Goal: Task Accomplishment & Management: Use online tool/utility

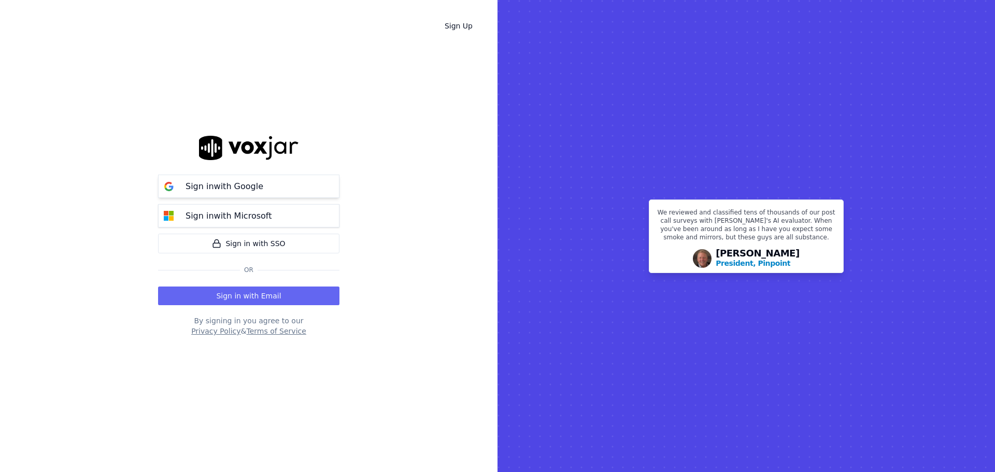
click at [196, 188] on p "Sign in with Google" at bounding box center [225, 186] width 78 height 12
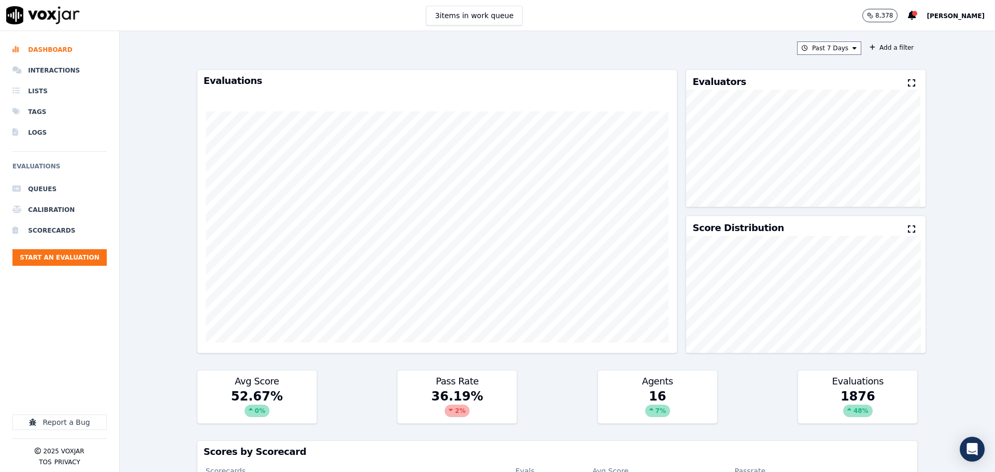
click at [939, 12] on span "[PERSON_NAME]" at bounding box center [956, 15] width 58 height 7
click at [912, 36] on div "Settings" at bounding box center [932, 34] width 111 height 17
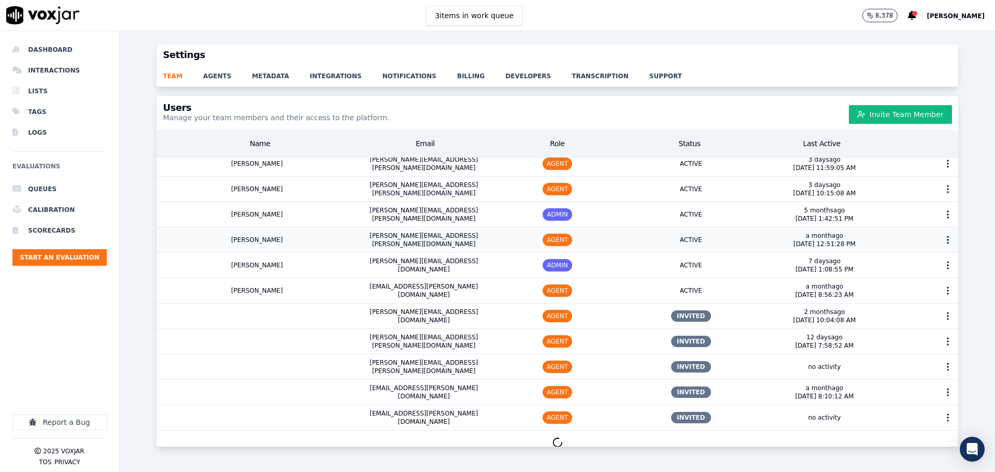
scroll to position [543, 0]
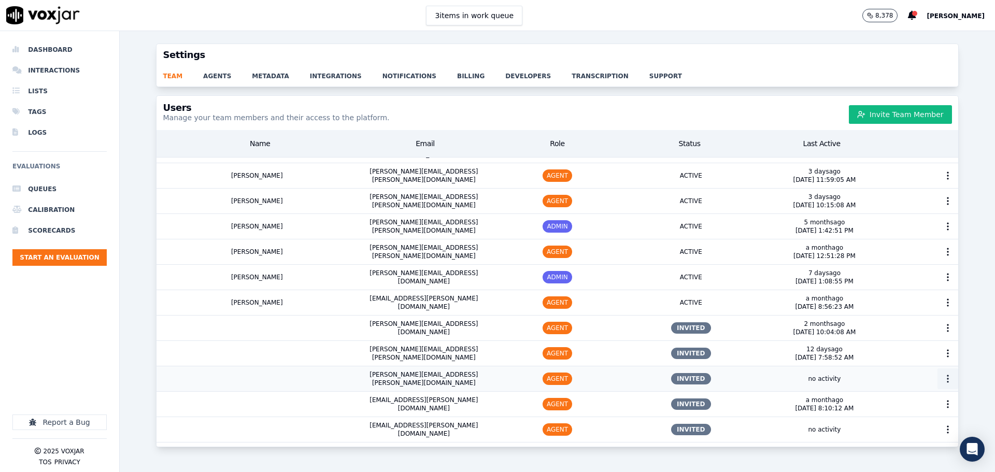
click at [943, 374] on icon "button" at bounding box center [948, 379] width 10 height 10
click at [914, 387] on div "Resend Invite" at bounding box center [930, 385] width 82 height 17
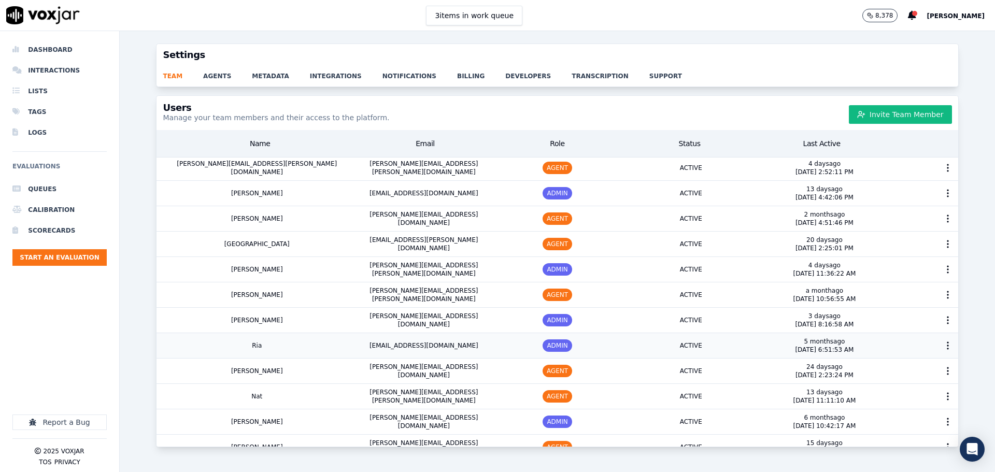
scroll to position [0, 0]
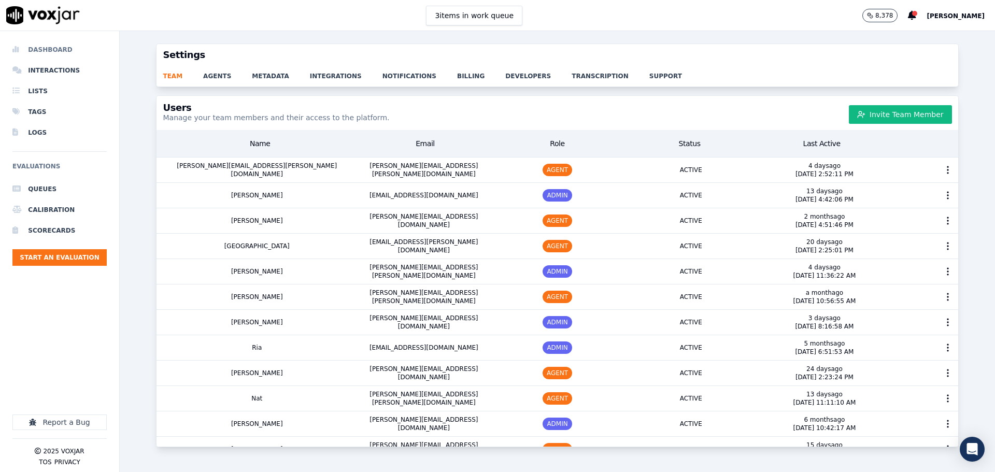
click at [46, 51] on li "Dashboard" at bounding box center [59, 49] width 94 height 21
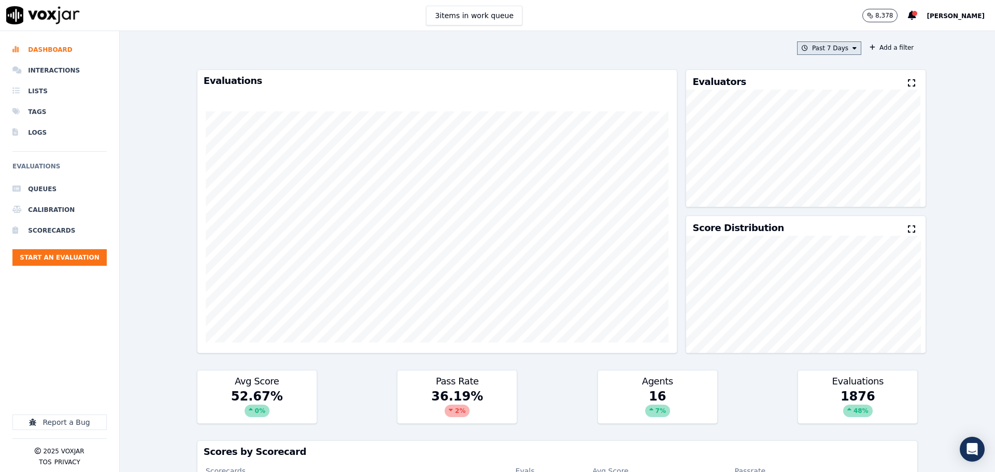
click at [811, 52] on button "Past 7 Days" at bounding box center [829, 47] width 64 height 13
click at [814, 116] on div "Past 30 Days" at bounding box center [834, 117] width 40 height 8
click at [814, 126] on div "This Month" at bounding box center [831, 129] width 34 height 8
click at [837, 171] on button "Add" at bounding box center [846, 167] width 20 height 17
click at [880, 47] on button "Add a filter" at bounding box center [891, 47] width 52 height 12
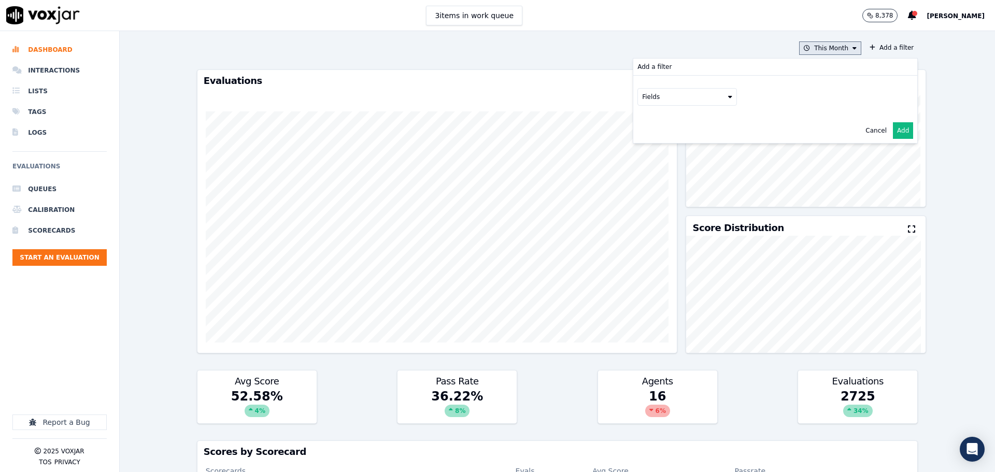
click at [830, 50] on button "This Month" at bounding box center [830, 47] width 62 height 13
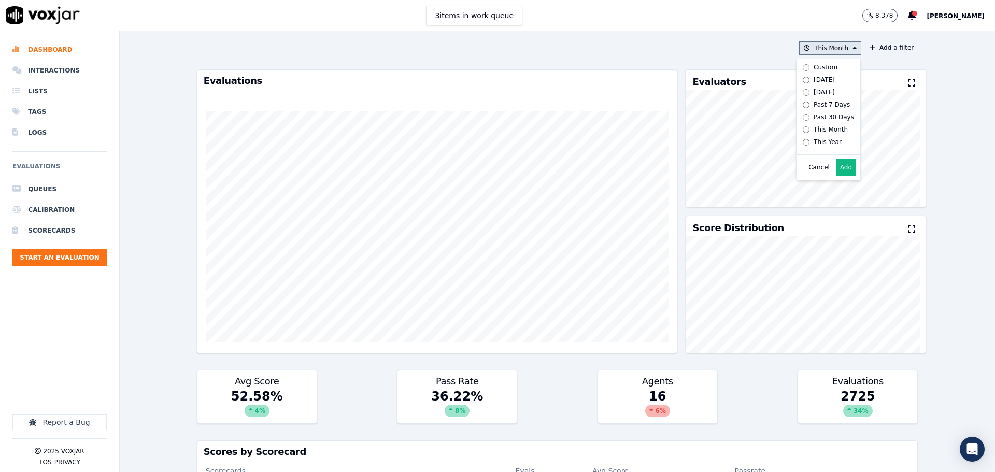
click at [817, 66] on div "Custom" at bounding box center [826, 67] width 24 height 8
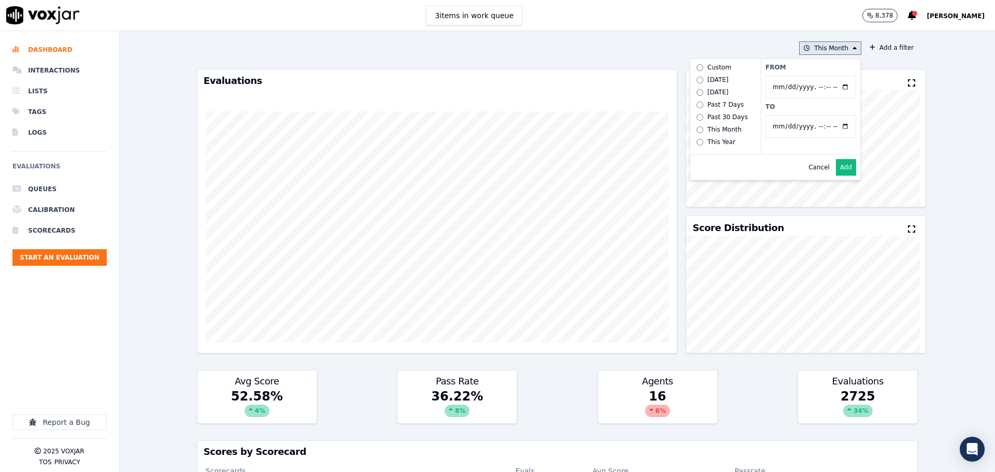
click at [832, 87] on input "From" at bounding box center [810, 87] width 91 height 23
type input "2025-08-03T00:00"
click at [839, 69] on label "From" at bounding box center [810, 67] width 91 height 8
click at [839, 76] on input "From" at bounding box center [810, 87] width 91 height 23
click at [839, 126] on input "To" at bounding box center [810, 126] width 91 height 23
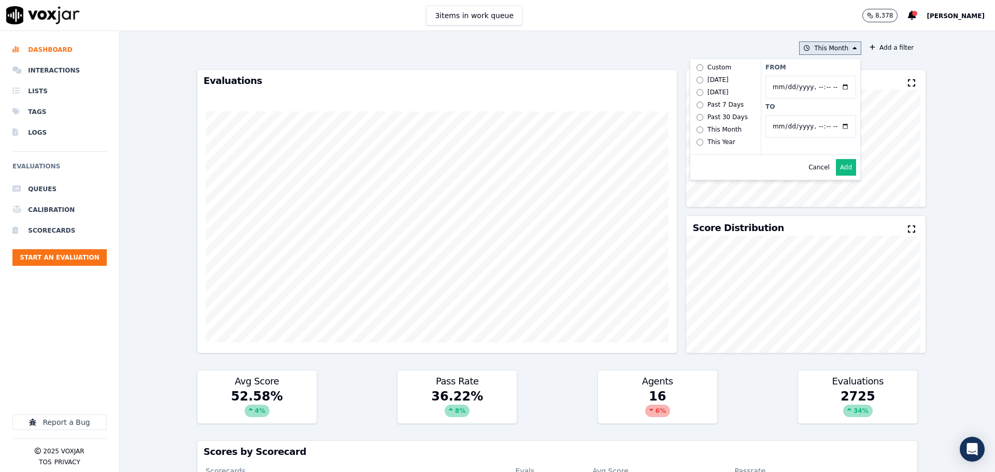
click at [835, 127] on input "To" at bounding box center [810, 126] width 91 height 23
type input "2025-08-09T23:59"
click at [837, 109] on label "To" at bounding box center [810, 107] width 91 height 8
click at [837, 115] on input "To" at bounding box center [810, 126] width 91 height 23
click at [837, 175] on button "Add" at bounding box center [846, 167] width 20 height 17
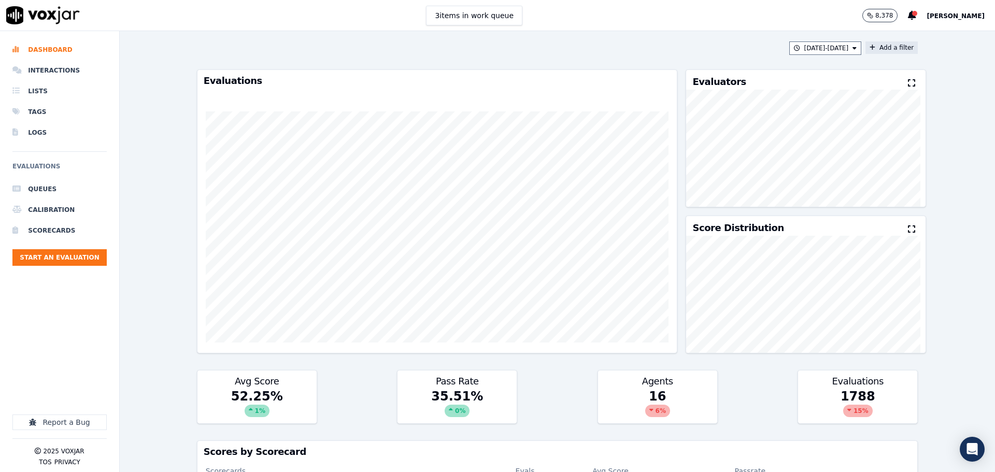
click at [877, 50] on button "Add a filter" at bounding box center [891, 47] width 52 height 12
click at [684, 98] on button "Fields" at bounding box center [687, 97] width 100 height 18
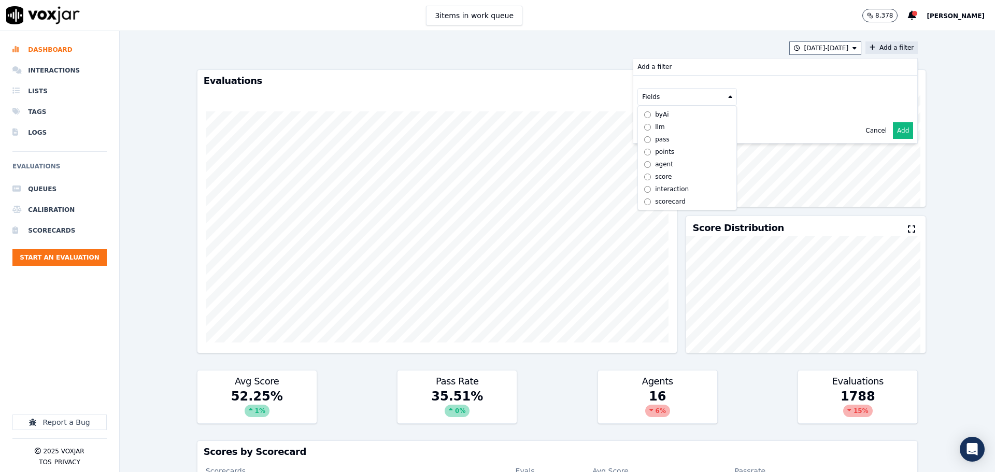
scroll to position [8, 0]
click at [659, 197] on div "scorecard" at bounding box center [670, 201] width 31 height 8
click at [670, 121] on button "Fields" at bounding box center [700, 119] width 100 height 18
click at [673, 135] on label "title" at bounding box center [699, 136] width 94 height 12
click at [773, 124] on button at bounding box center [828, 118] width 149 height 16
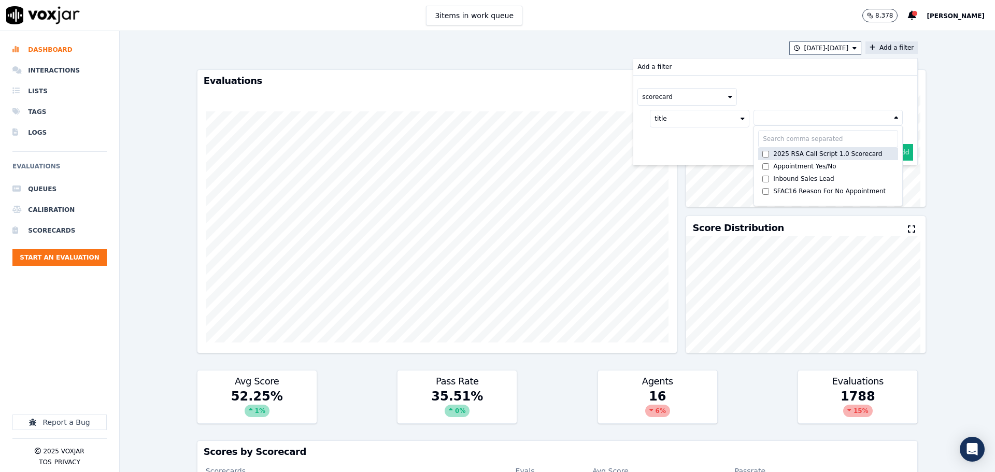
click at [773, 151] on div "2025 RSA Call Script 1.0 Scorecard" at bounding box center [827, 154] width 109 height 8
click at [896, 180] on button "Add" at bounding box center [903, 177] width 20 height 17
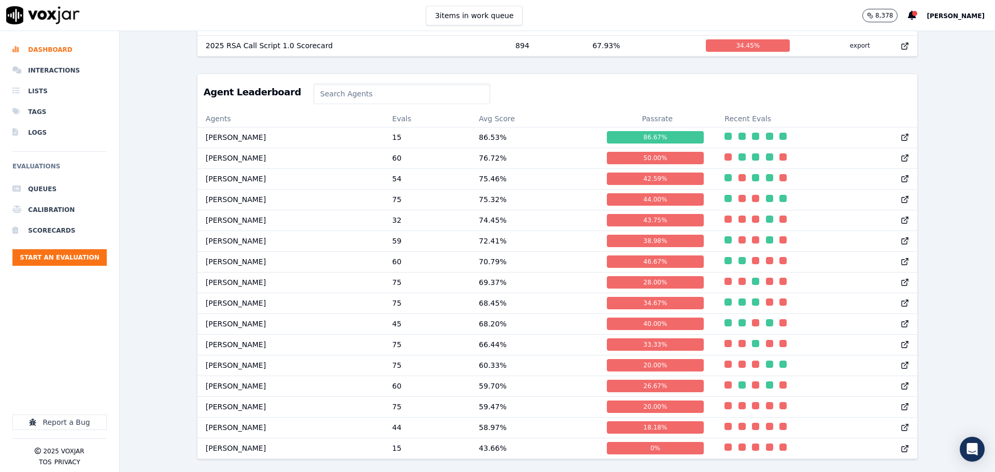
scroll to position [484, 0]
click at [264, 355] on td "[PERSON_NAME]" at bounding box center [290, 365] width 187 height 21
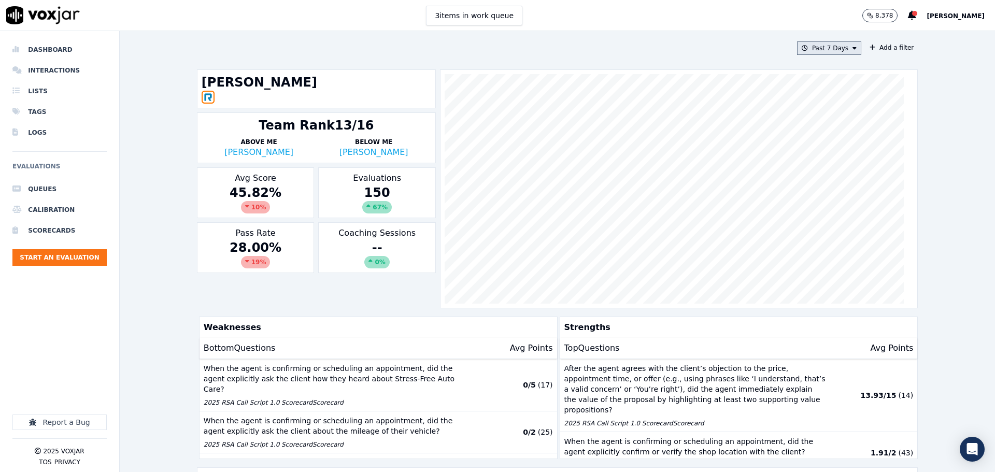
click at [804, 51] on button "Past 7 Days" at bounding box center [829, 47] width 64 height 13
click at [814, 68] on div "Custom" at bounding box center [826, 67] width 24 height 8
click at [832, 86] on input "From" at bounding box center [810, 87] width 91 height 23
type input "2025-08-03T00:00"
click at [825, 68] on label "From" at bounding box center [810, 67] width 91 height 8
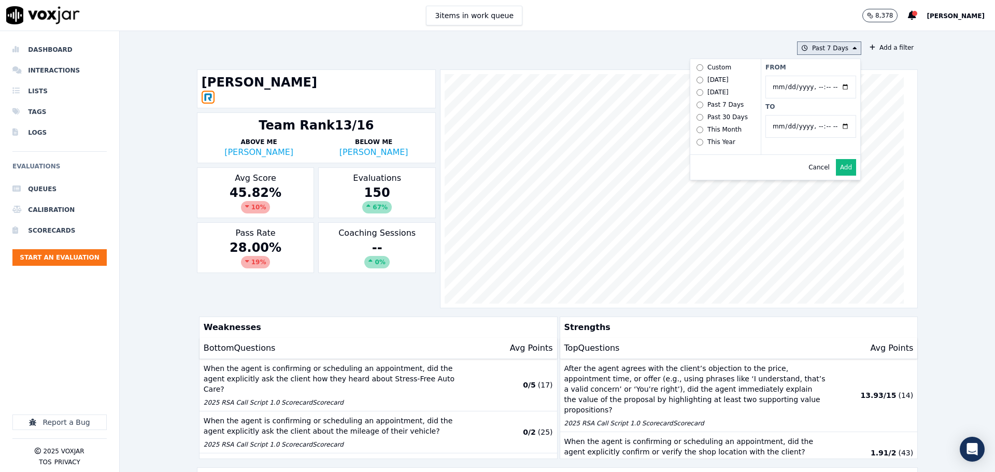
click at [825, 76] on input "From" at bounding box center [810, 87] width 91 height 23
click at [832, 125] on input "To" at bounding box center [810, 126] width 91 height 23
type input "2025-08-09T23:59"
click at [834, 109] on label "To" at bounding box center [810, 107] width 91 height 8
click at [834, 115] on input "To" at bounding box center [810, 126] width 91 height 23
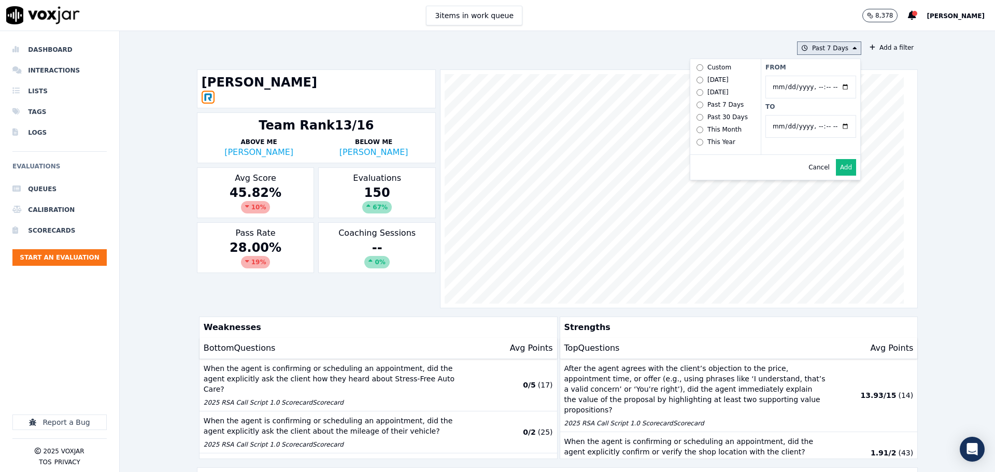
click at [836, 176] on button "Add" at bounding box center [846, 167] width 20 height 17
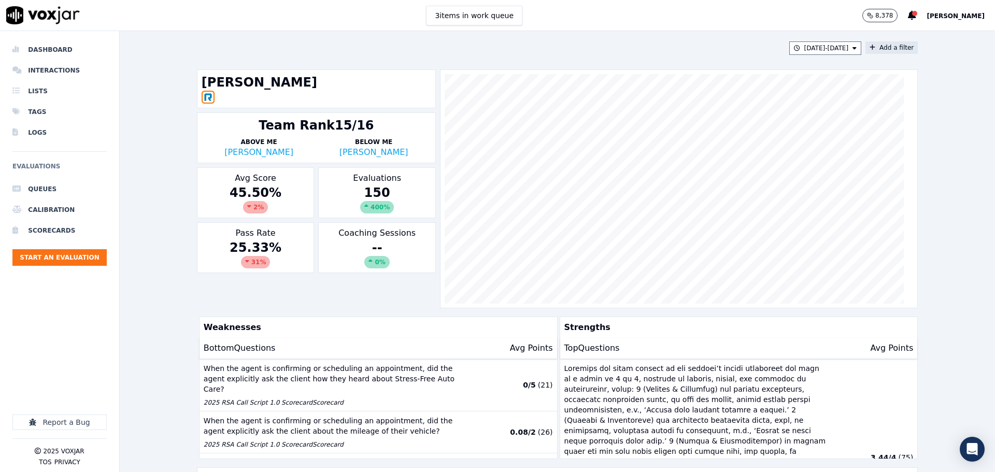
click at [877, 50] on button "Add a filter" at bounding box center [891, 47] width 52 height 12
drag, startPoint x: 653, startPoint y: 98, endPoint x: 661, endPoint y: 104, distance: 10.0
click at [654, 98] on button "Fields" at bounding box center [687, 97] width 100 height 18
click at [657, 197] on div "scorecard" at bounding box center [670, 201] width 31 height 8
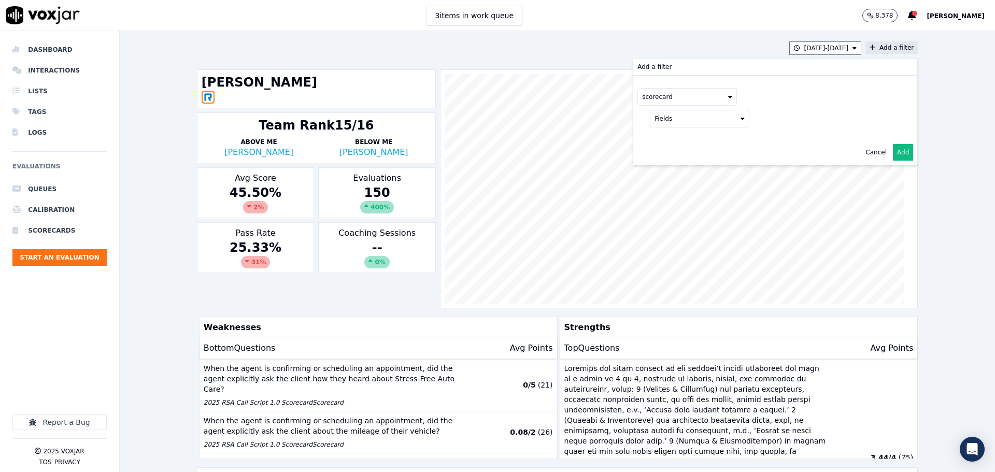
click at [677, 118] on button "Fields" at bounding box center [700, 119] width 100 height 18
click at [670, 136] on label "title" at bounding box center [699, 136] width 94 height 12
click at [763, 121] on button at bounding box center [828, 118] width 149 height 16
drag, startPoint x: 760, startPoint y: 152, endPoint x: 815, endPoint y: 155, distance: 55.5
click at [773, 152] on div "2025 RSA Call Script 1.0 Scorecard" at bounding box center [827, 154] width 109 height 8
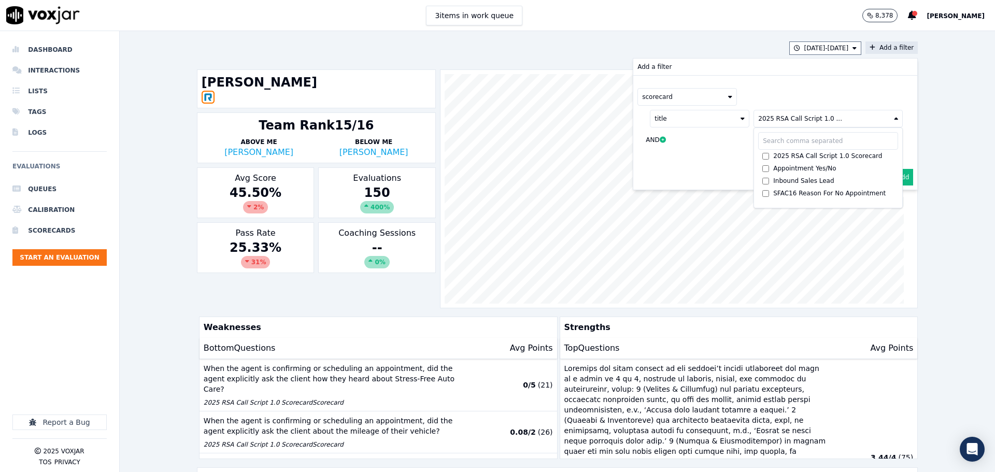
click at [893, 175] on button "Add" at bounding box center [903, 177] width 20 height 17
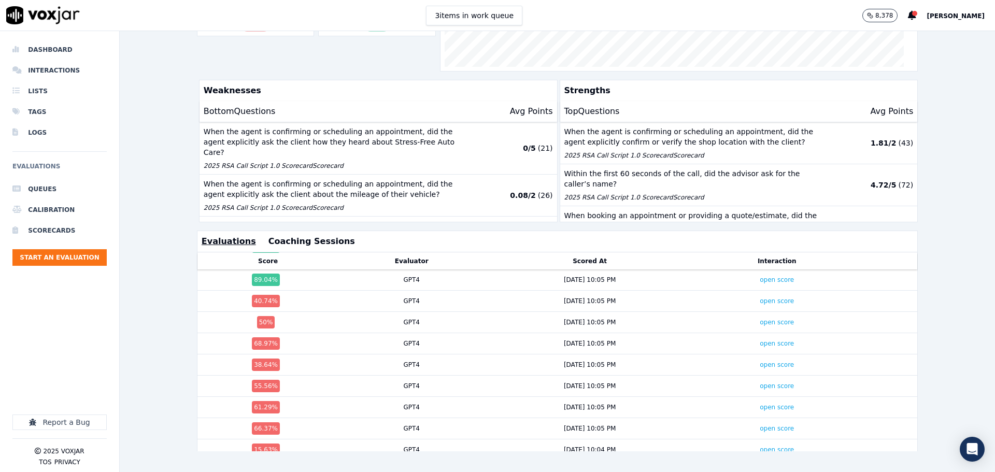
scroll to position [104, 0]
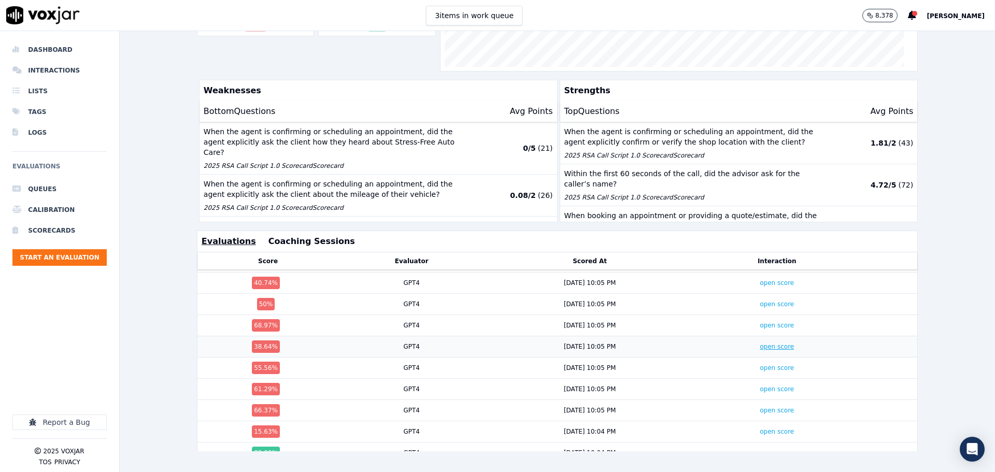
click at [760, 343] on link "open score" at bounding box center [777, 346] width 34 height 7
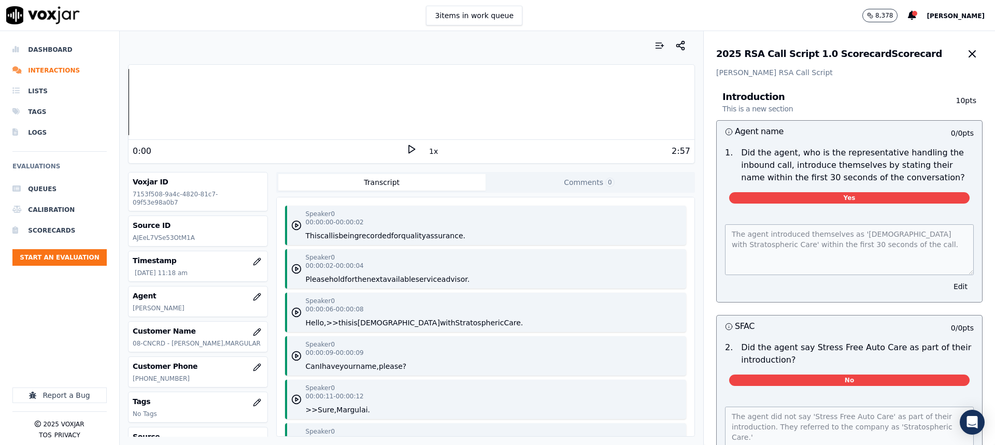
click at [406, 150] on icon at bounding box center [411, 149] width 10 height 10
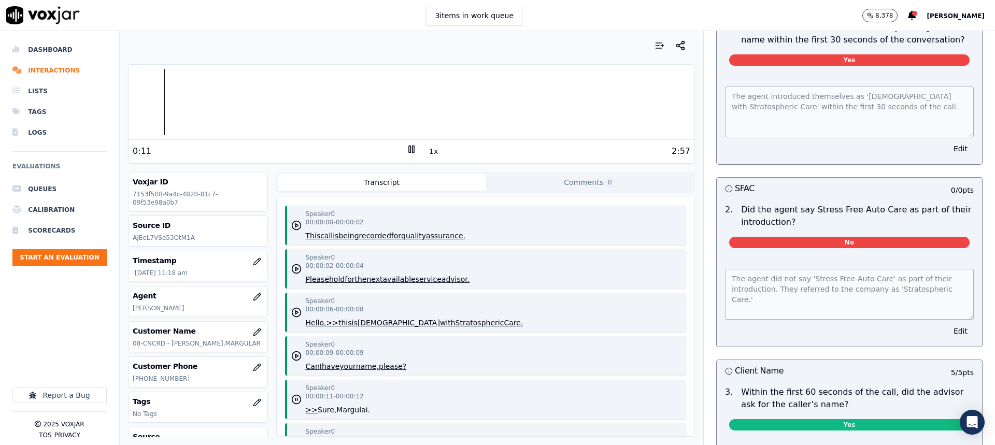
scroll to position [207, 0]
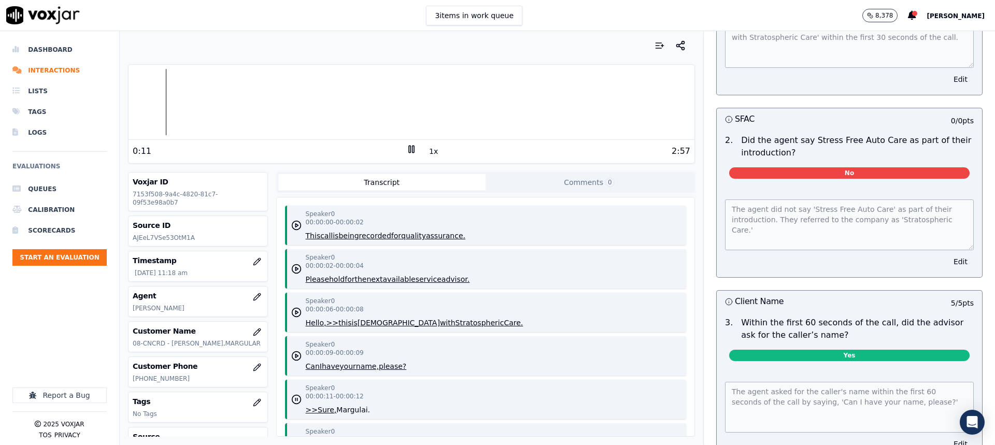
click at [947, 269] on button "Edit" at bounding box center [960, 261] width 26 height 15
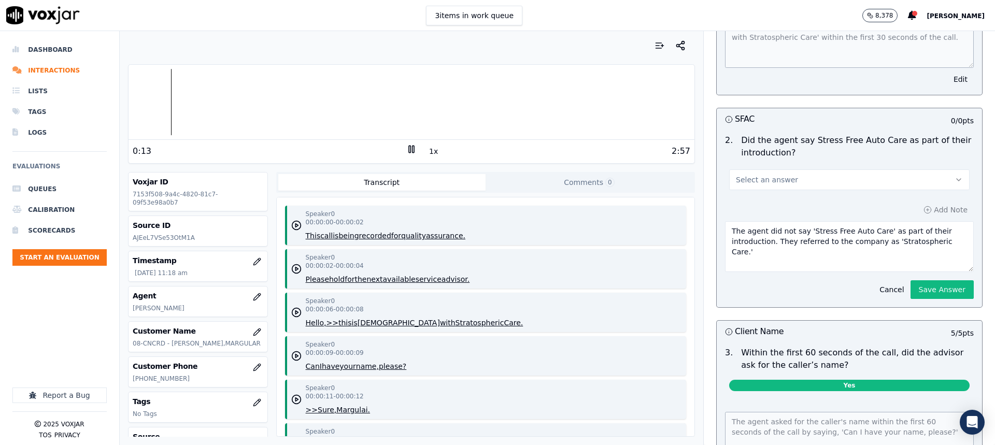
click at [840, 190] on button "Select an answer" at bounding box center [849, 179] width 240 height 21
click at [757, 217] on div "Yes" at bounding box center [832, 215] width 222 height 17
click at [917, 299] on button "Save Answer" at bounding box center [942, 289] width 63 height 19
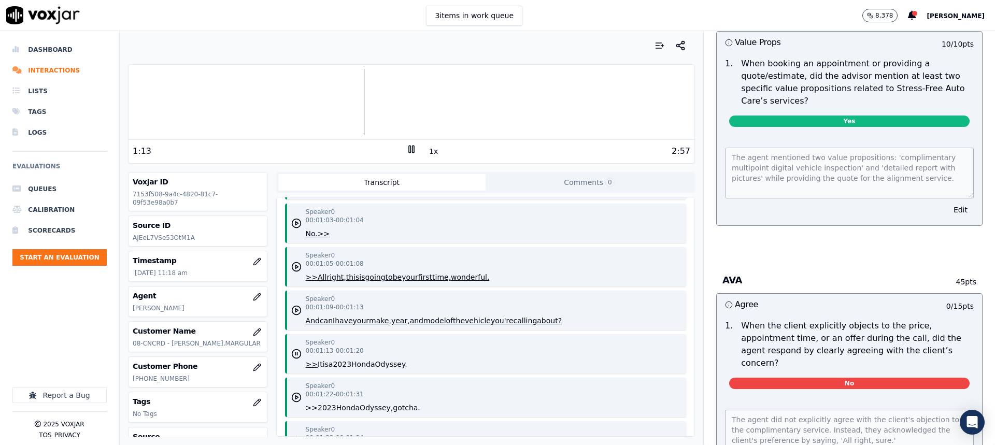
scroll to position [881, 0]
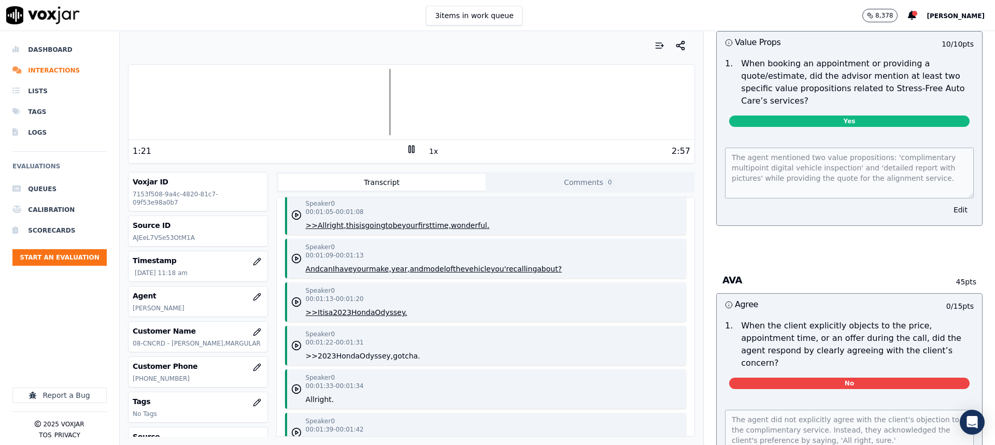
click at [413, 152] on rect at bounding box center [414, 149] width 2 height 7
click at [406, 151] on icon at bounding box center [411, 149] width 10 height 10
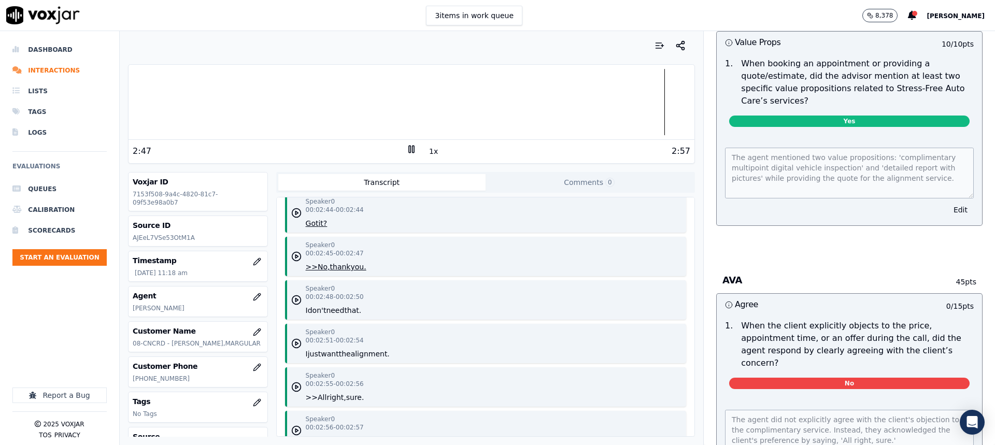
scroll to position [1762, 0]
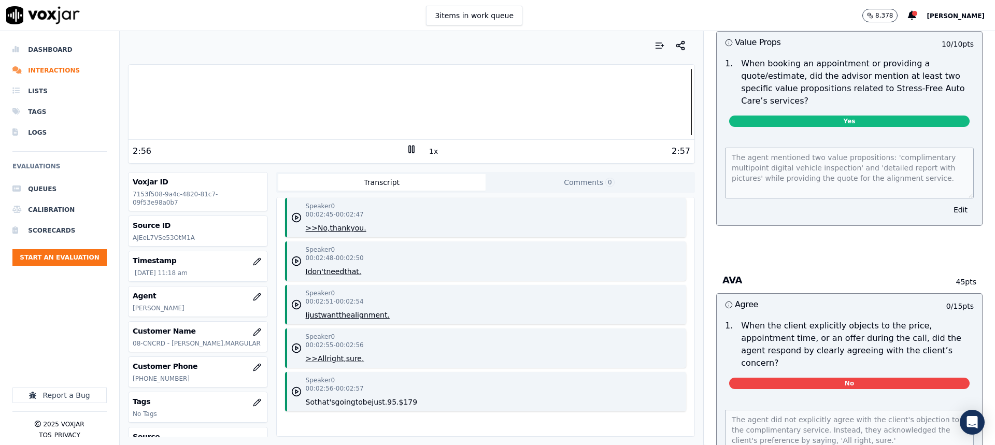
click at [406, 152] on icon at bounding box center [411, 149] width 10 height 10
click at [406, 149] on icon at bounding box center [411, 149] width 10 height 10
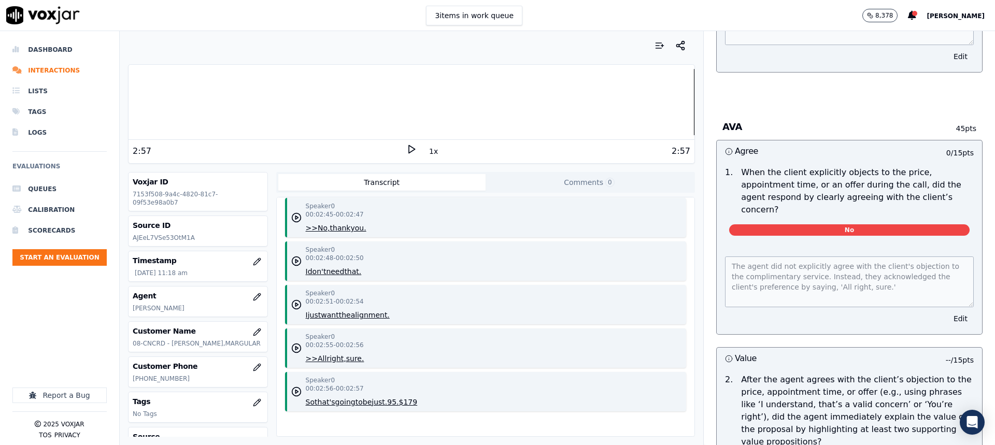
scroll to position [1064, 0]
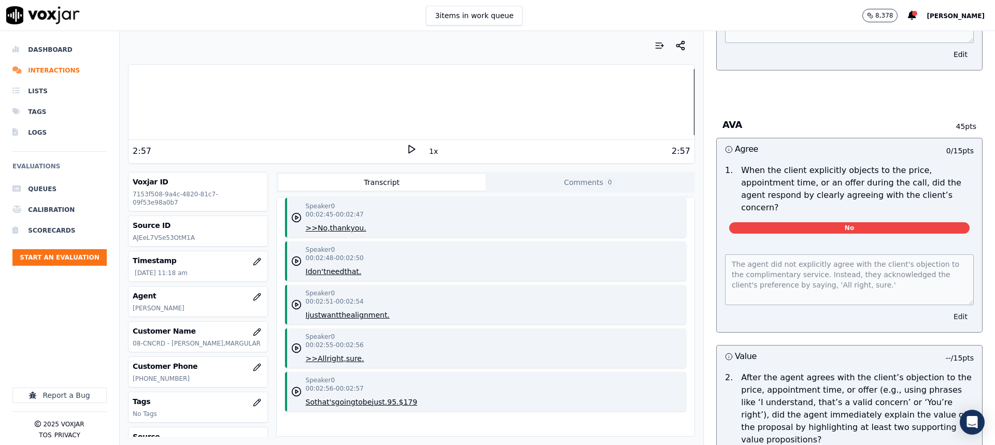
click at [947, 324] on button "Edit" at bounding box center [960, 316] width 26 height 15
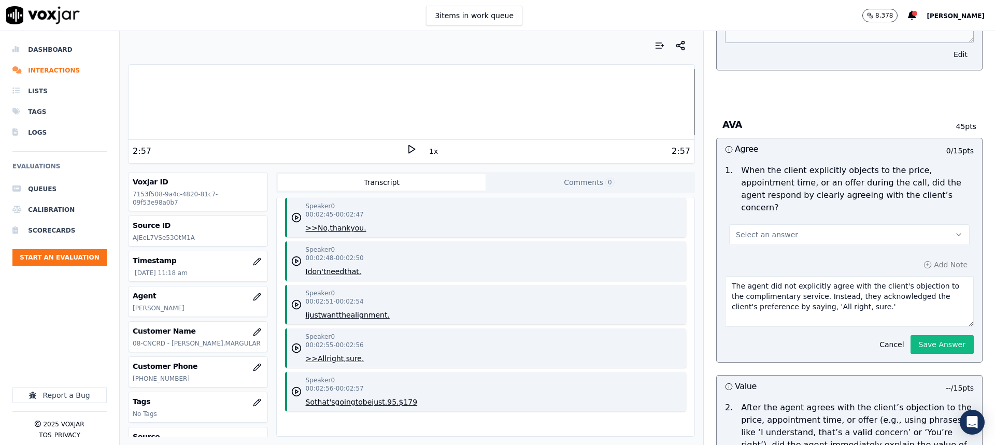
click at [791, 243] on button "Select an answer" at bounding box center [849, 234] width 240 height 21
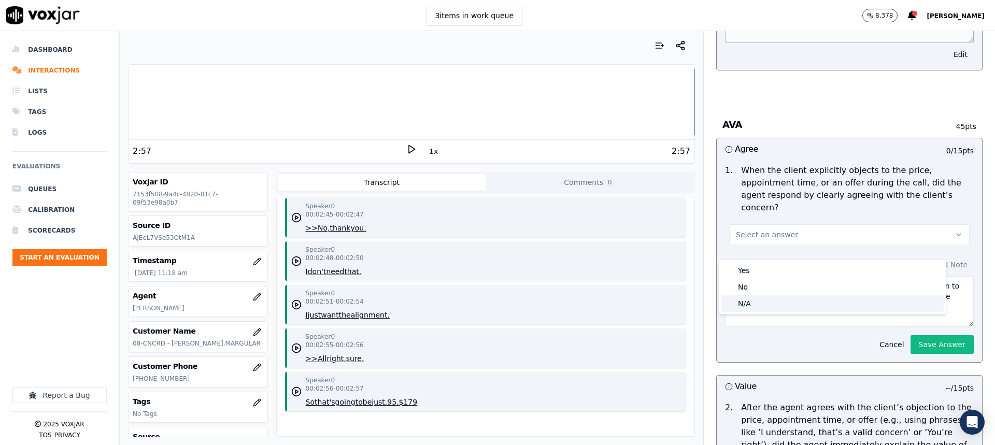
click at [751, 303] on div "N/A" at bounding box center [832, 303] width 222 height 17
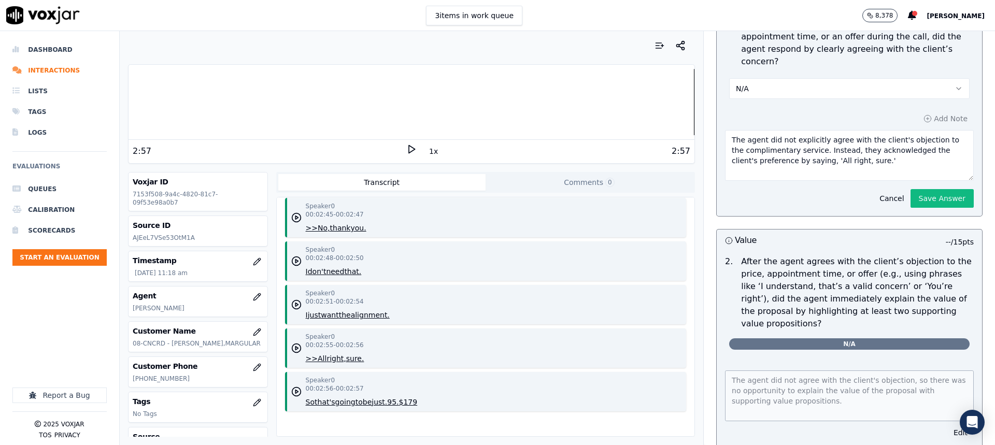
scroll to position [1168, 0]
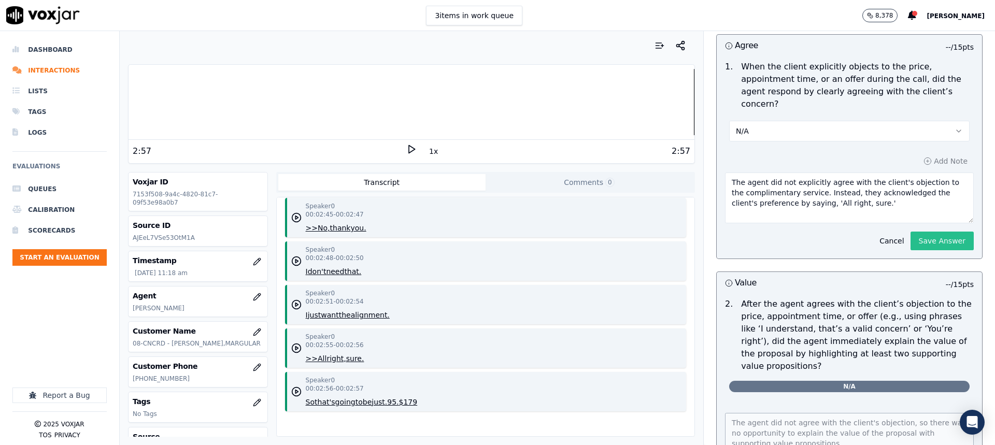
click at [911, 250] on button "Save Answer" at bounding box center [942, 241] width 63 height 19
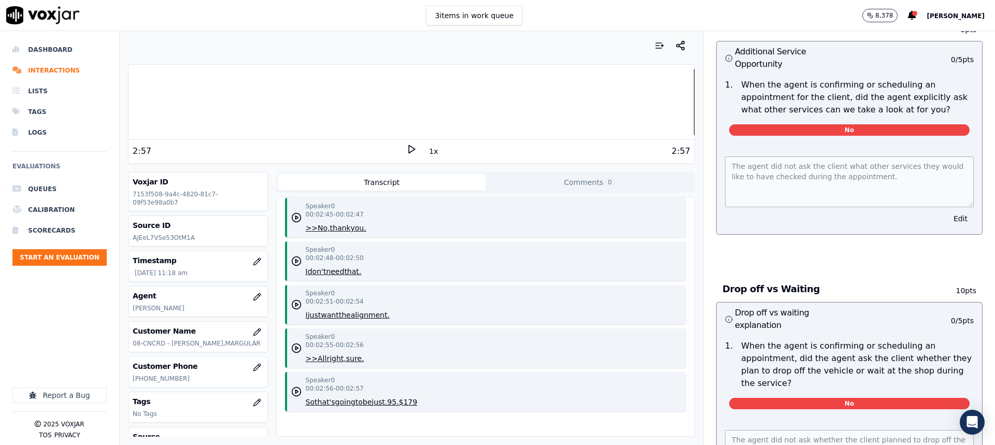
scroll to position [1910, 0]
click at [947, 225] on button "Edit" at bounding box center [960, 218] width 26 height 15
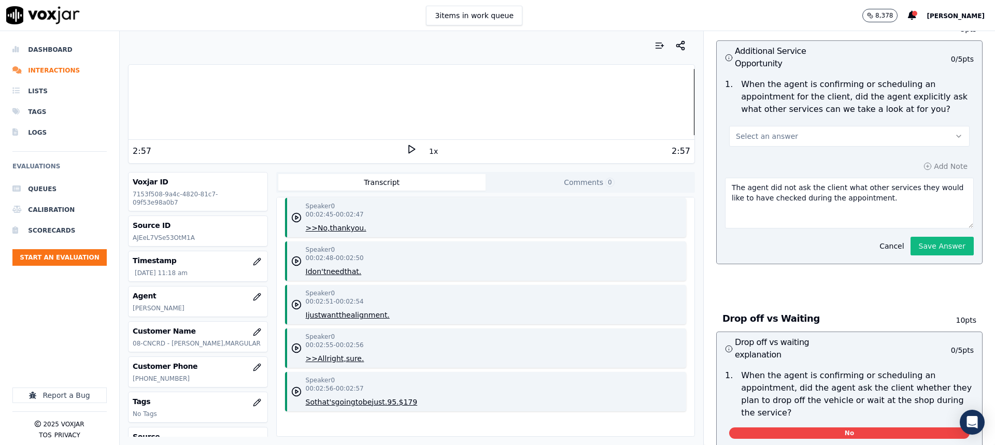
click at [827, 147] on button "Select an answer" at bounding box center [849, 136] width 240 height 21
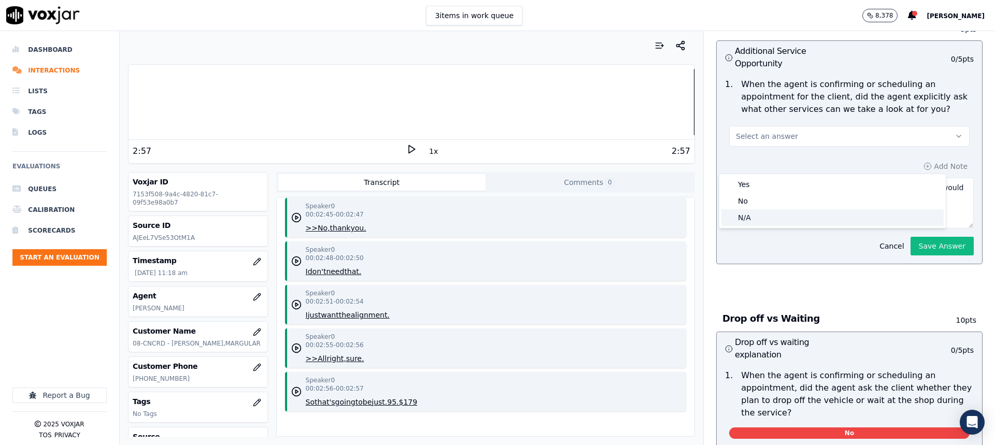
click at [751, 221] on div "N/A" at bounding box center [832, 217] width 222 height 17
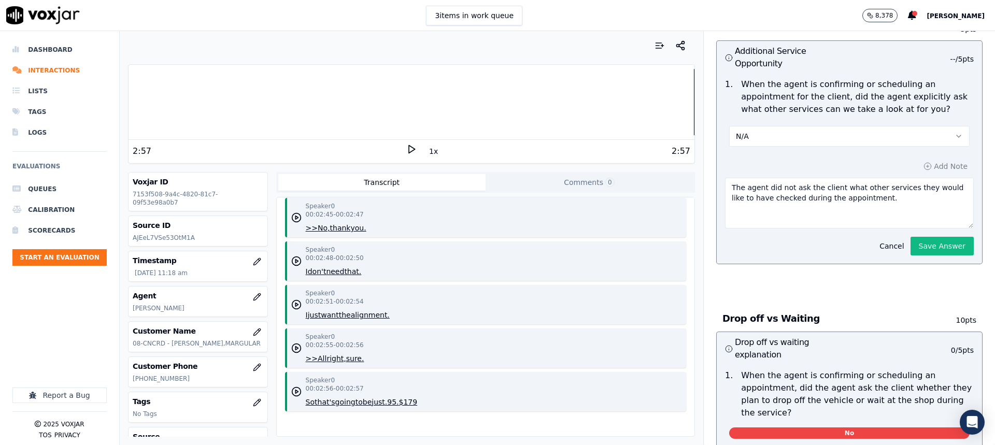
scroll to position [1886, 0]
click at [911, 255] on button "Save Answer" at bounding box center [942, 246] width 63 height 19
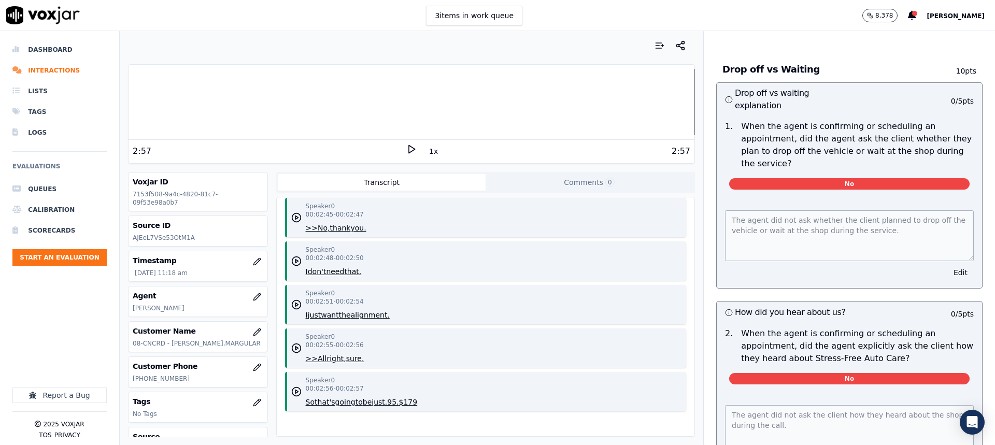
scroll to position [2199, 0]
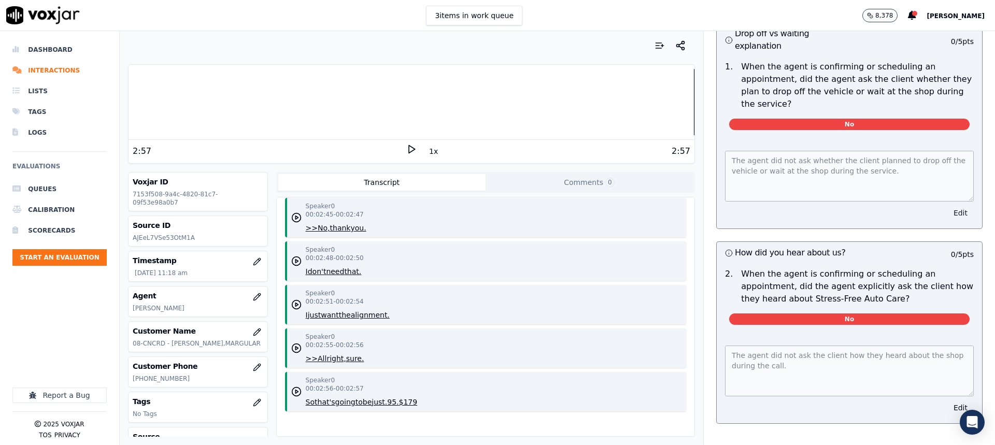
click at [947, 220] on button "Edit" at bounding box center [960, 213] width 26 height 15
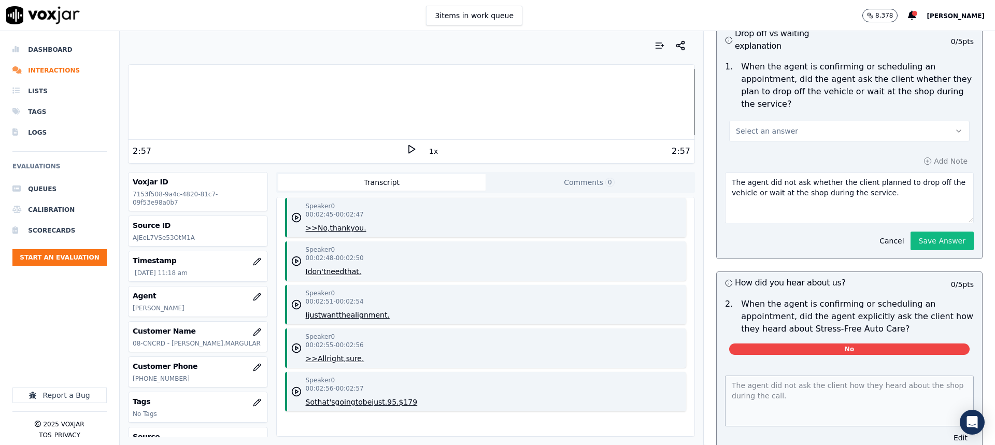
click at [863, 141] on button "Select an answer" at bounding box center [849, 131] width 240 height 21
click at [766, 223] on div "N/A" at bounding box center [832, 225] width 222 height 17
click at [918, 250] on button "Save Answer" at bounding box center [942, 241] width 63 height 19
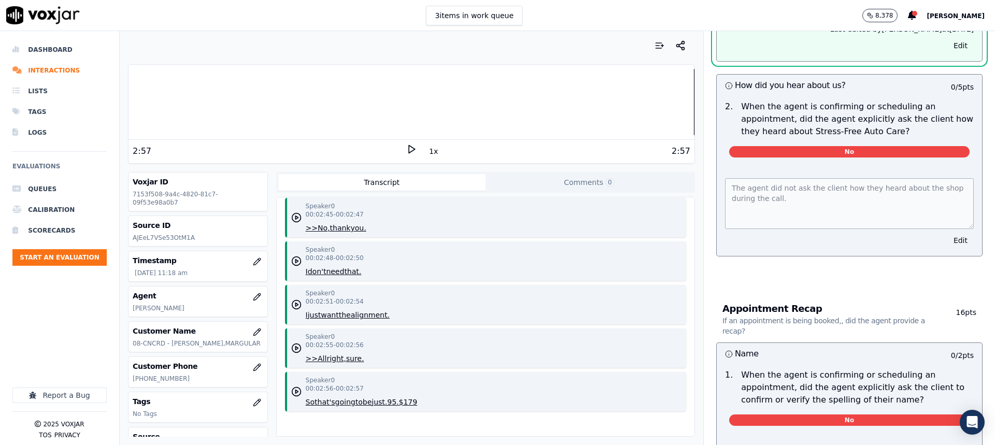
scroll to position [2383, 0]
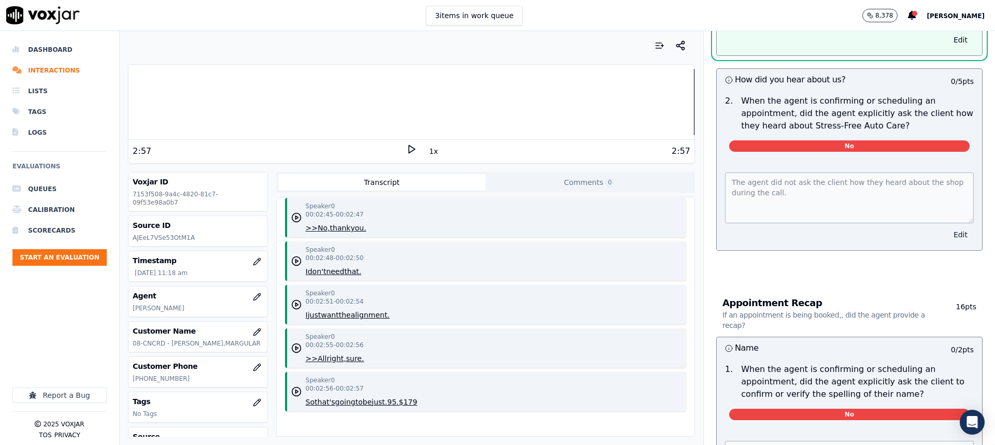
click at [947, 242] on button "Edit" at bounding box center [960, 235] width 26 height 15
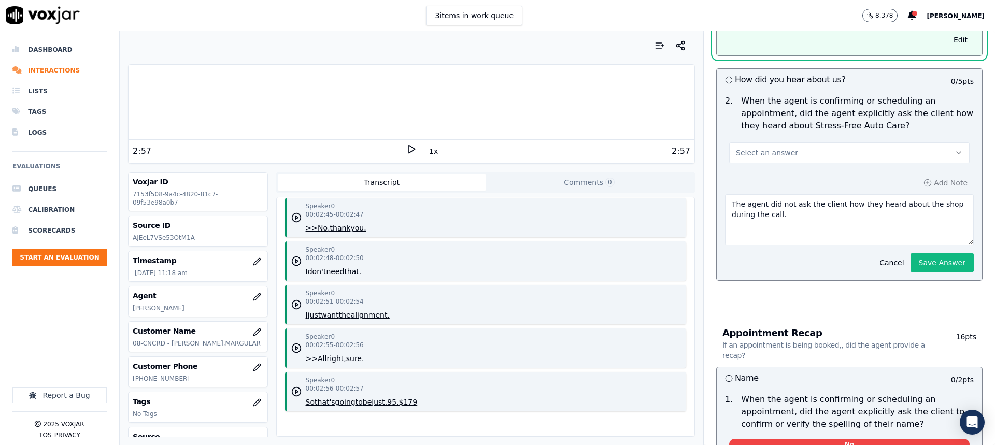
click at [801, 163] on button "Select an answer" at bounding box center [849, 153] width 240 height 21
click at [780, 258] on div "N/A" at bounding box center [832, 259] width 222 height 17
click at [936, 272] on button "Save Answer" at bounding box center [942, 262] width 63 height 19
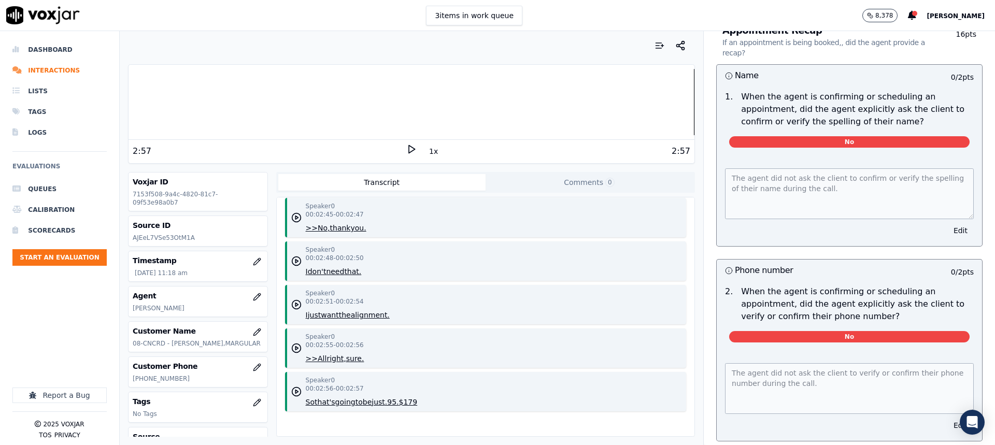
scroll to position [2642, 0]
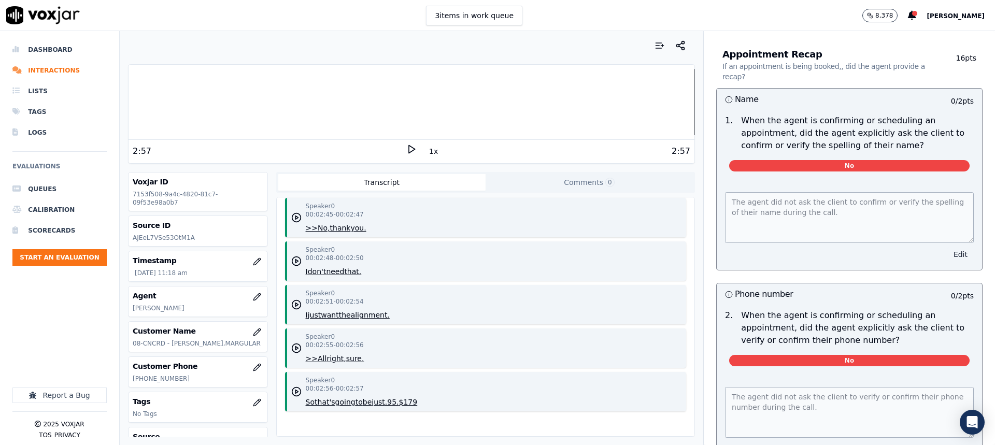
click at [947, 262] on button "Edit" at bounding box center [960, 254] width 26 height 15
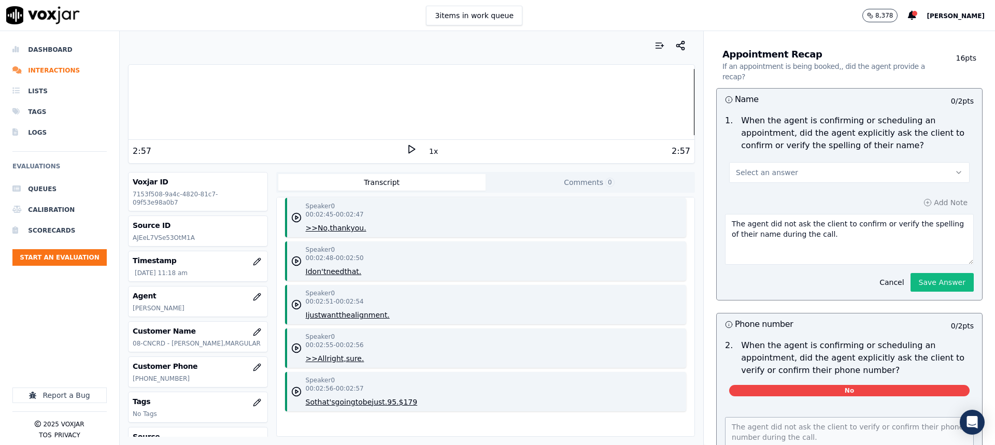
click at [821, 183] on button "Select an answer" at bounding box center [849, 172] width 240 height 21
click at [785, 280] on div "N/A" at bounding box center [832, 281] width 222 height 17
drag, startPoint x: 923, startPoint y: 339, endPoint x: 917, endPoint y: 336, distance: 6.5
click at [922, 292] on button "Save Answer" at bounding box center [942, 282] width 63 height 19
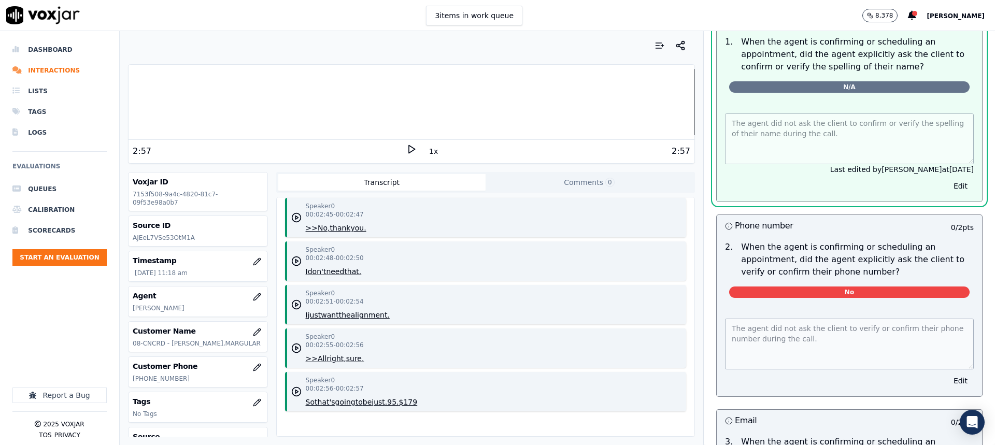
scroll to position [2849, 0]
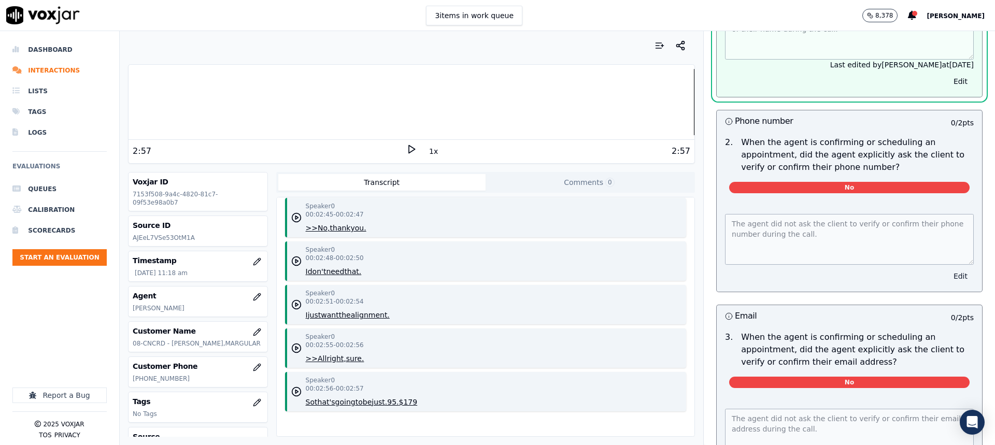
click at [947, 283] on button "Edit" at bounding box center [960, 276] width 26 height 15
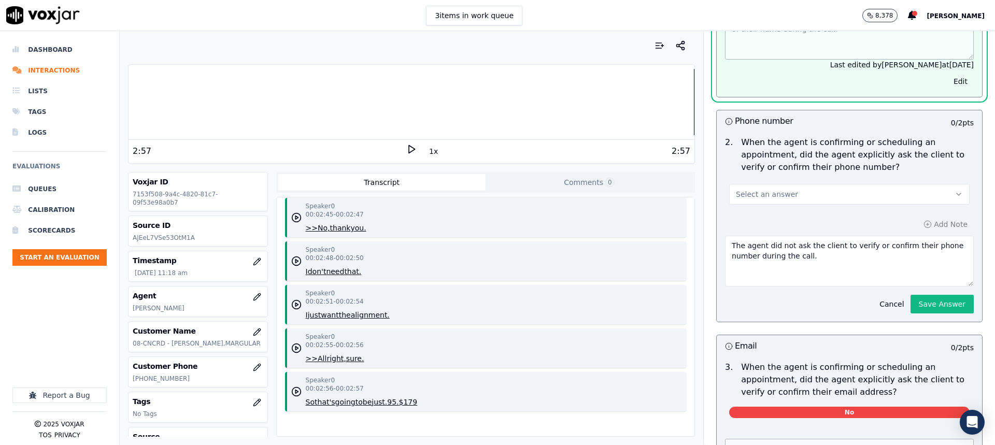
click at [793, 205] on button "Select an answer" at bounding box center [849, 194] width 240 height 21
drag, startPoint x: 781, startPoint y: 316, endPoint x: 800, endPoint y: 318, distance: 18.8
click at [781, 316] on div "N/A" at bounding box center [832, 315] width 222 height 17
click at [912, 314] on button "Save Answer" at bounding box center [942, 304] width 63 height 19
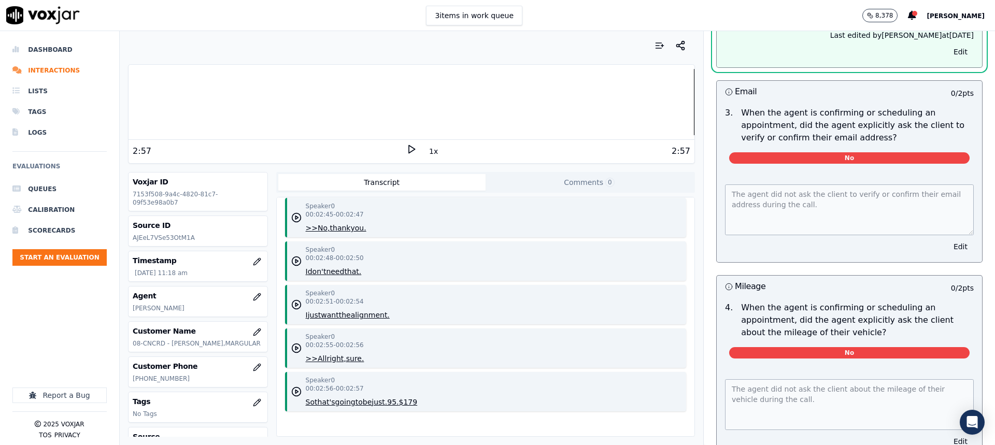
scroll to position [3061, 0]
click at [947, 253] on button "Edit" at bounding box center [960, 246] width 26 height 15
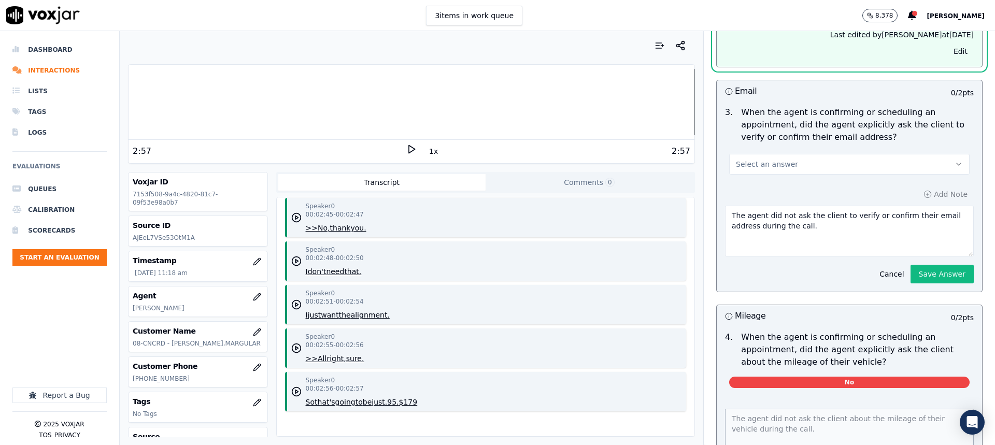
click at [772, 175] on button "Select an answer" at bounding box center [849, 164] width 240 height 21
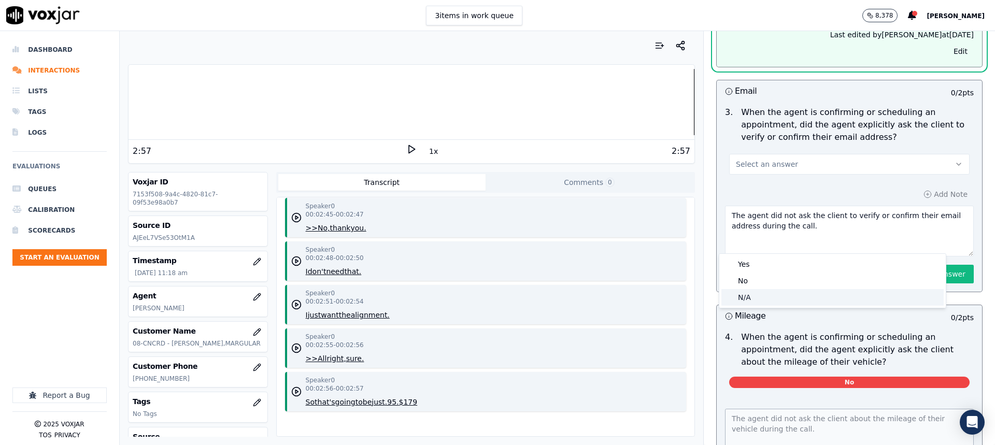
drag, startPoint x: 756, startPoint y: 293, endPoint x: 762, endPoint y: 294, distance: 6.3
click at [756, 294] on div "N/A" at bounding box center [832, 297] width 222 height 17
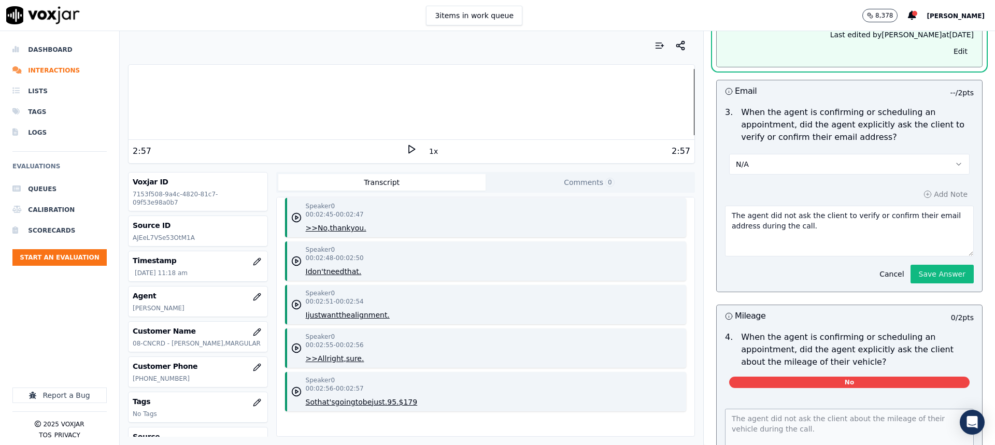
click at [916, 283] on button "Save Answer" at bounding box center [942, 274] width 63 height 19
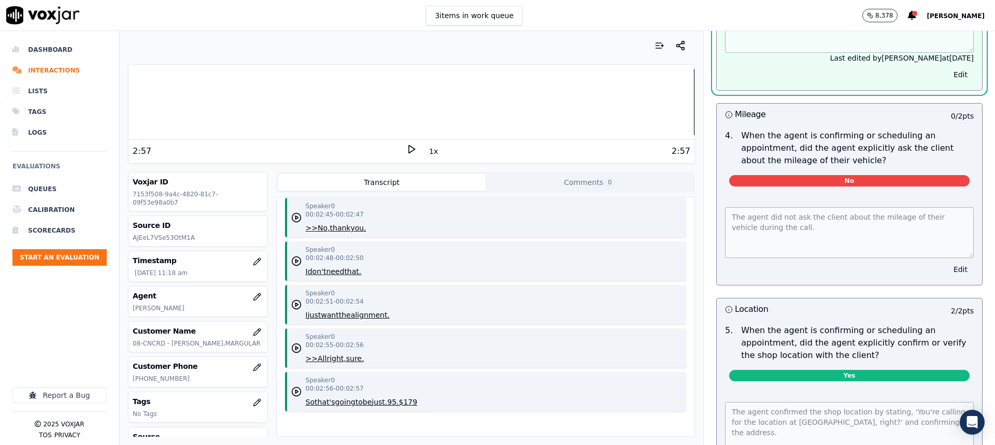
scroll to position [3244, 0]
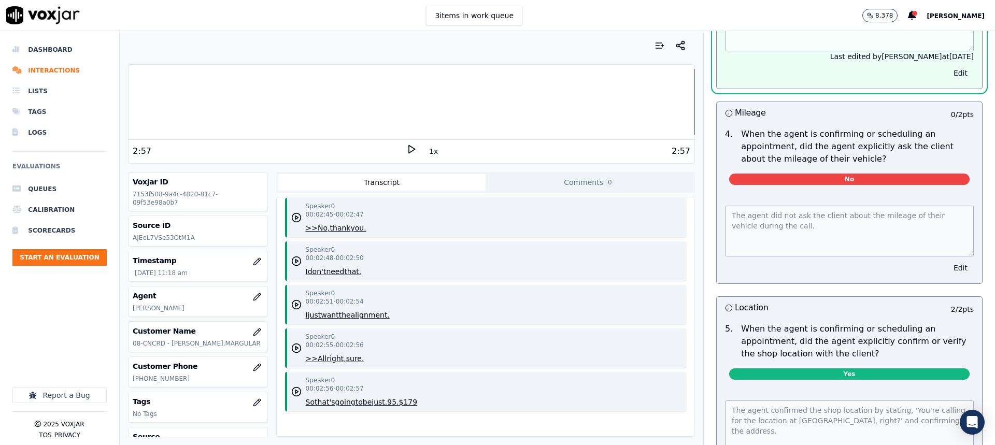
click at [947, 275] on button "Edit" at bounding box center [960, 268] width 26 height 15
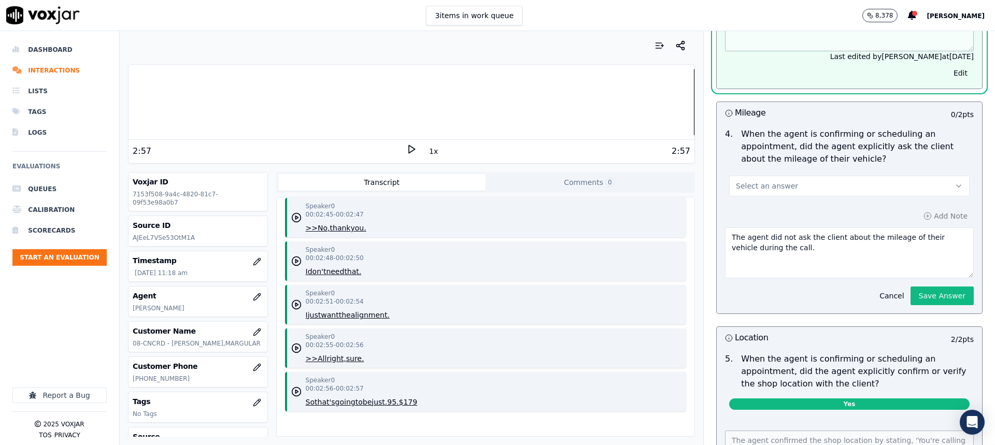
drag, startPoint x: 785, startPoint y: 268, endPoint x: 790, endPoint y: 280, distance: 12.8
click at [786, 196] on button "Select an answer" at bounding box center [849, 186] width 240 height 21
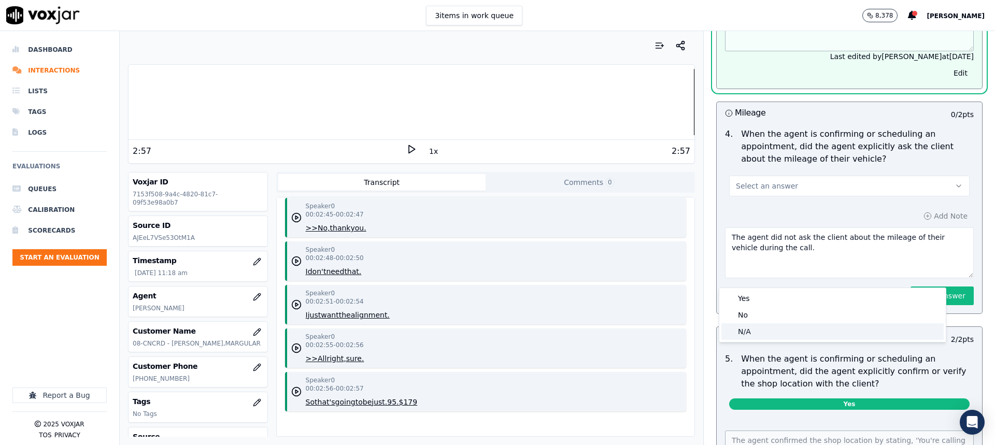
click at [774, 324] on div "N/A" at bounding box center [832, 331] width 222 height 17
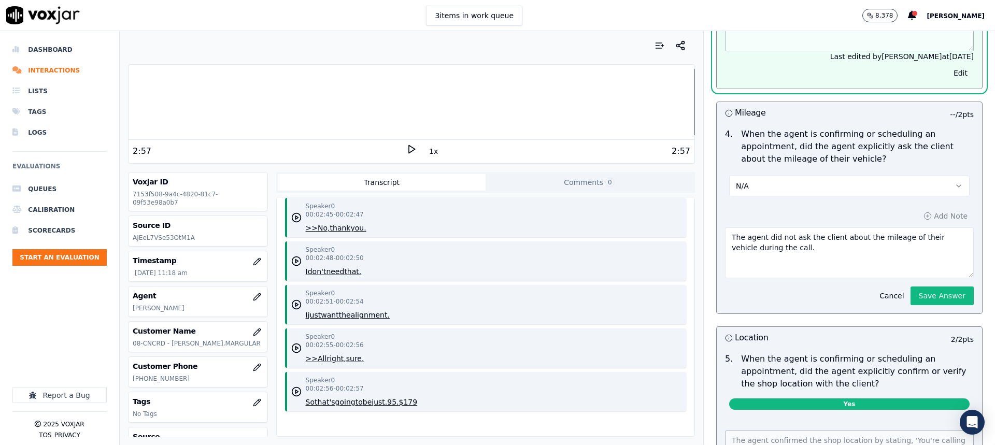
drag, startPoint x: 901, startPoint y: 382, endPoint x: 891, endPoint y: 375, distance: 12.2
click at [911, 305] on button "Save Answer" at bounding box center [942, 296] width 63 height 19
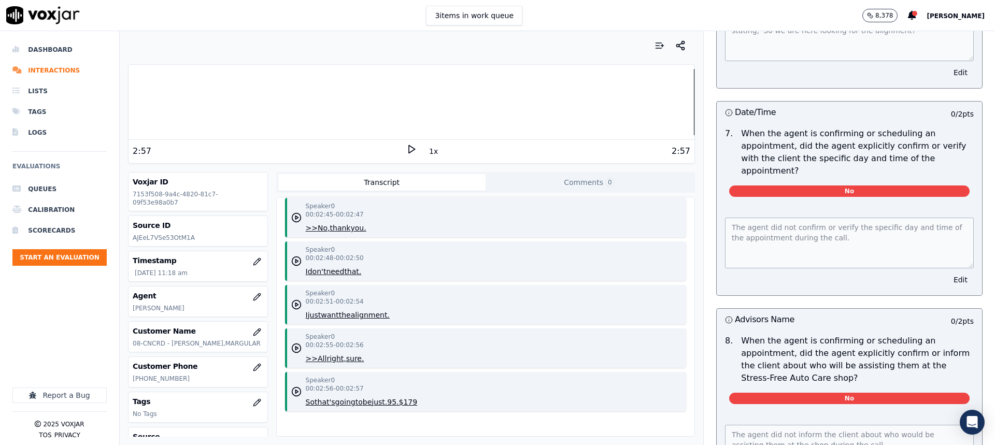
scroll to position [3870, 0]
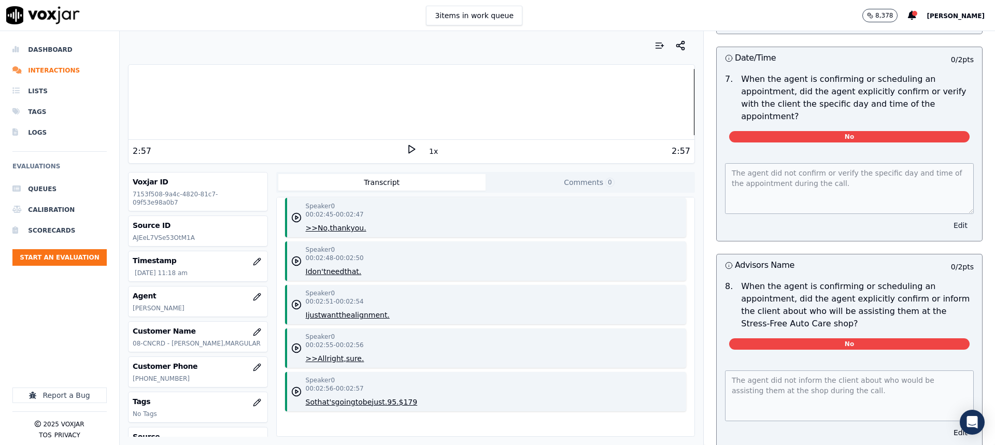
click at [947, 233] on button "Edit" at bounding box center [960, 225] width 26 height 15
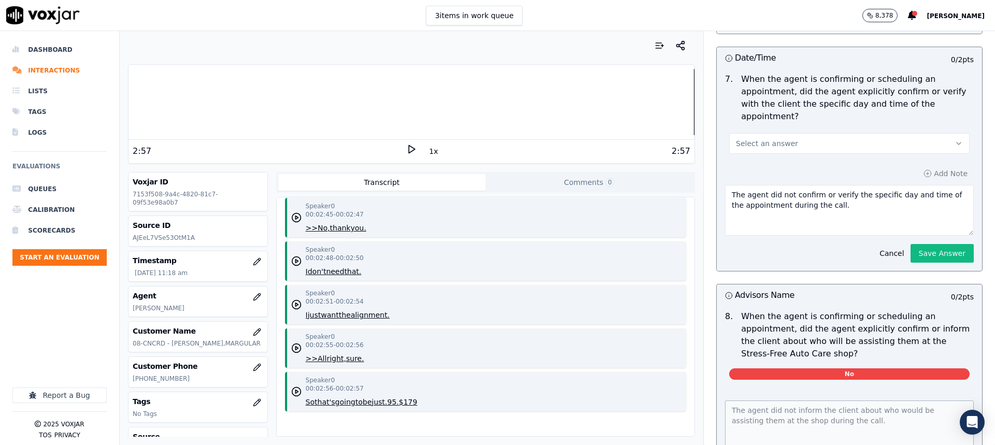
click at [863, 154] on button "Select an answer" at bounding box center [849, 143] width 240 height 21
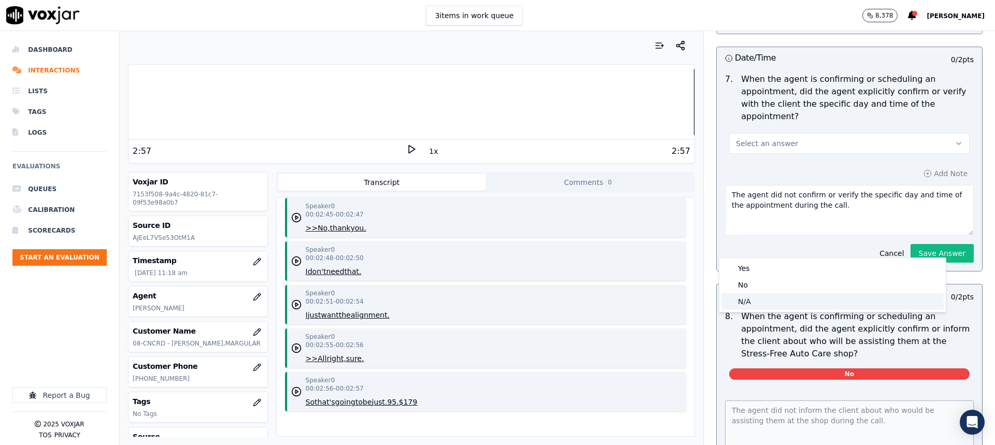
click at [792, 299] on div "N/A" at bounding box center [832, 301] width 222 height 17
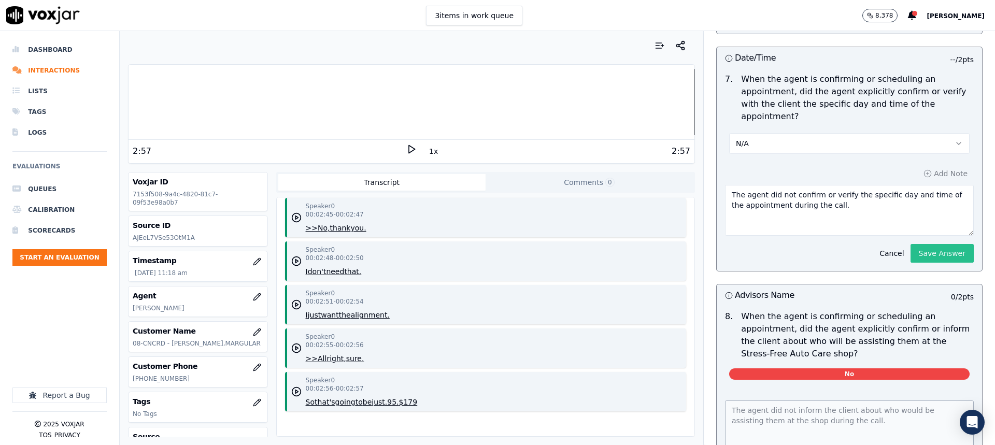
click at [911, 263] on button "Save Answer" at bounding box center [942, 253] width 63 height 19
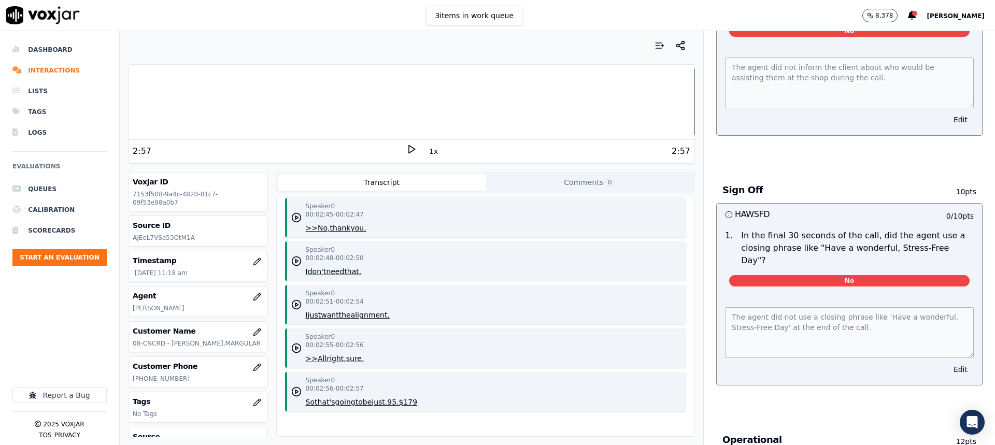
scroll to position [4233, 0]
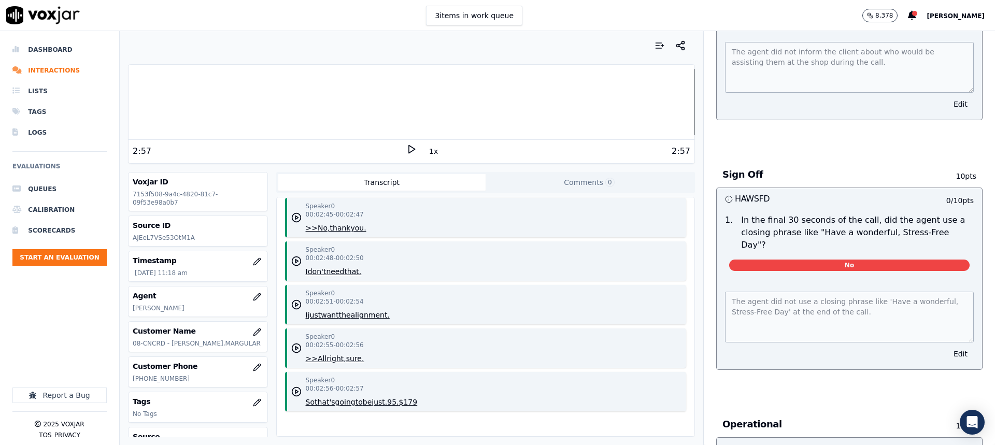
click at [939, 120] on div "The agent did not inform the client about who would be assisting them at the sh…" at bounding box center [849, 75] width 265 height 90
click at [947, 111] on button "Edit" at bounding box center [960, 104] width 26 height 15
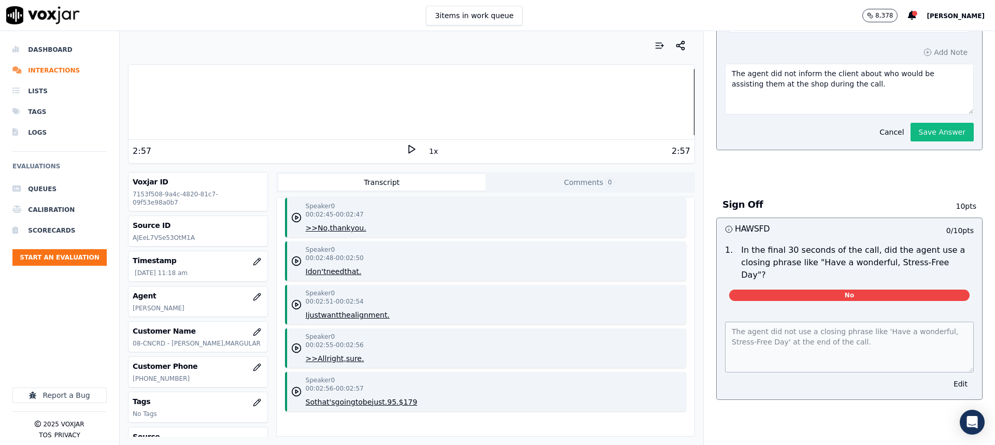
click at [765, 27] on span "Select an answer" at bounding box center [767, 22] width 62 height 10
click at [742, 189] on div "N/A" at bounding box center [832, 192] width 222 height 17
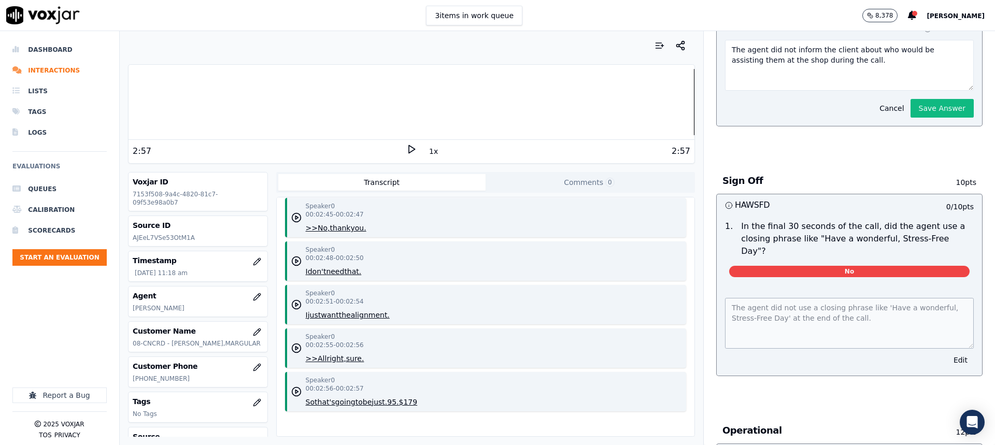
scroll to position [4209, 0]
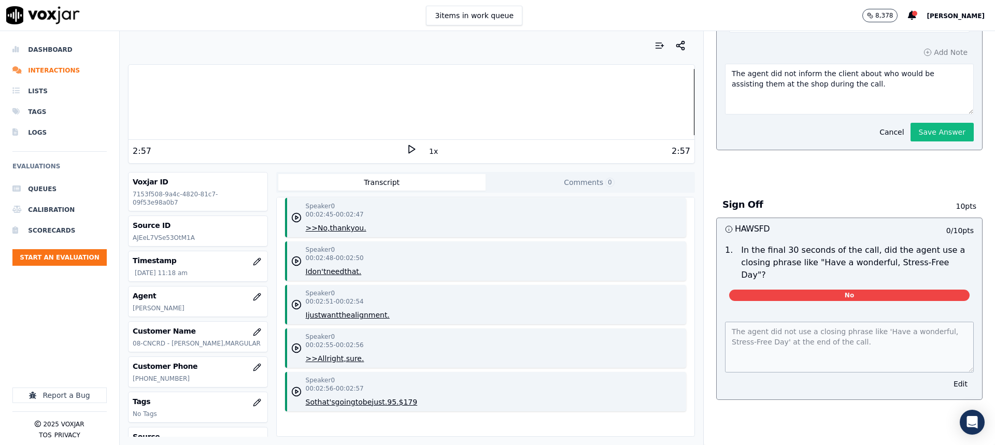
click at [915, 141] on button "Save Answer" at bounding box center [942, 132] width 63 height 19
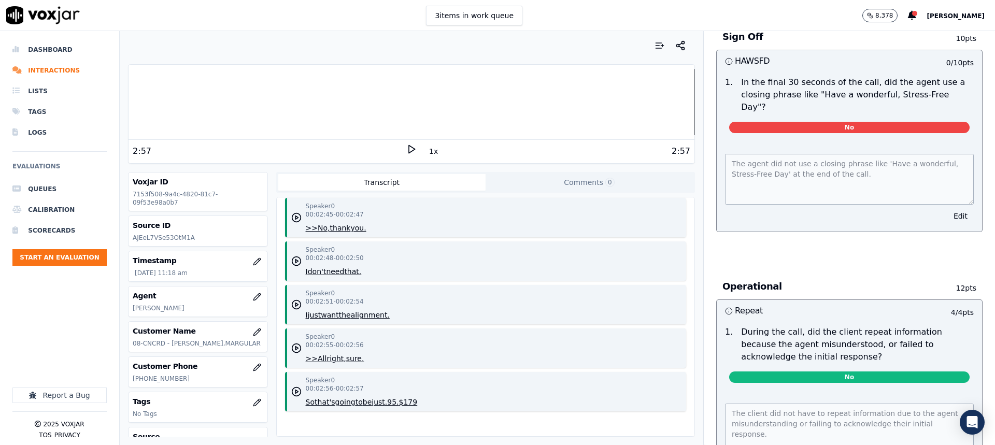
scroll to position [4388, 0]
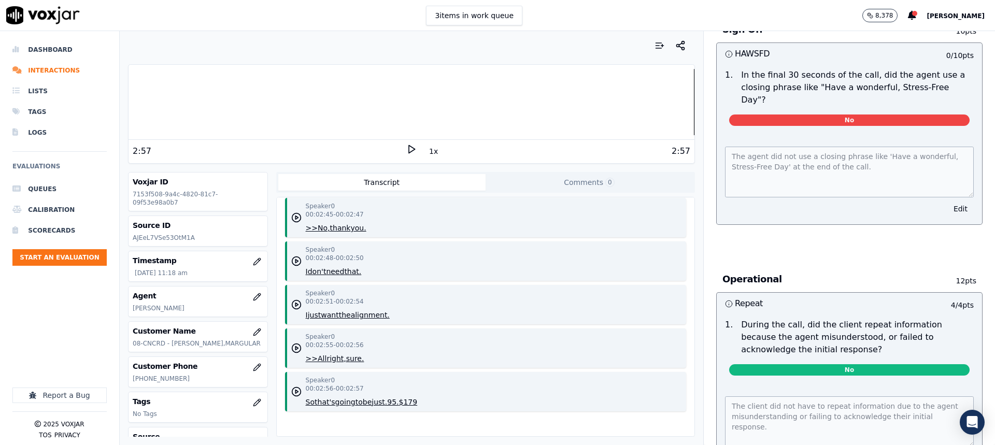
drag, startPoint x: 942, startPoint y: 324, endPoint x: 937, endPoint y: 321, distance: 6.0
click at [947, 216] on button "Edit" at bounding box center [960, 209] width 26 height 15
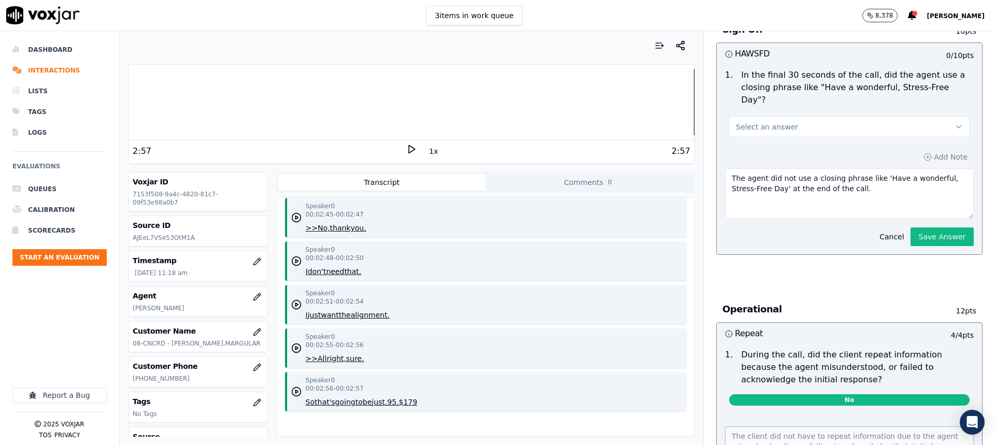
click at [759, 132] on span "Select an answer" at bounding box center [767, 127] width 62 height 10
click at [760, 295] on div "N/A" at bounding box center [832, 297] width 222 height 17
click at [913, 246] on button "Save Answer" at bounding box center [942, 237] width 63 height 19
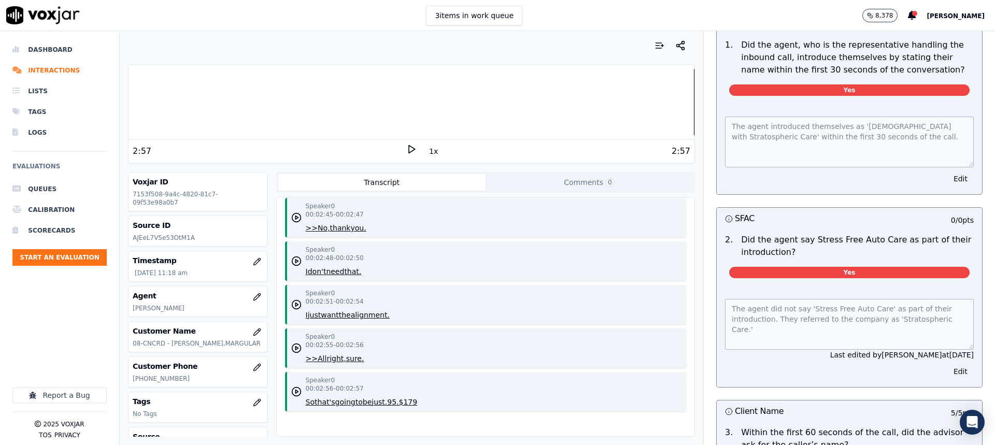
scroll to position [0, 0]
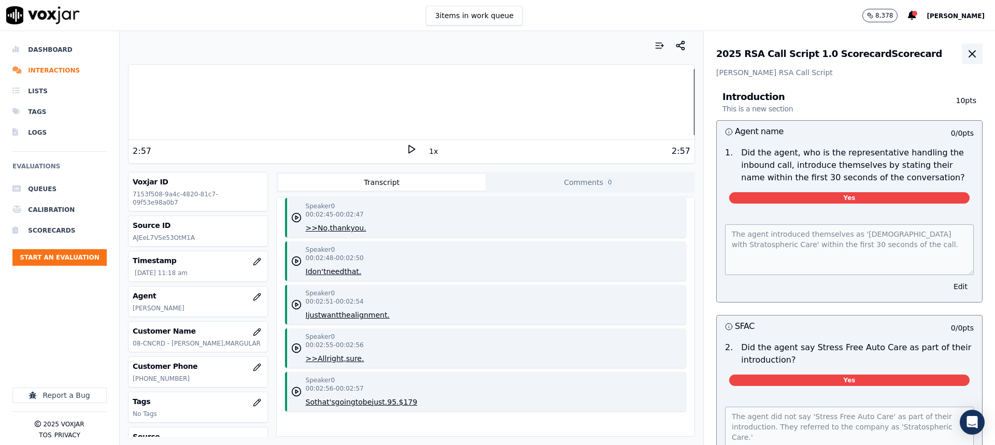
click at [966, 59] on icon "button" at bounding box center [972, 54] width 12 height 12
